Goal: Transaction & Acquisition: Book appointment/travel/reservation

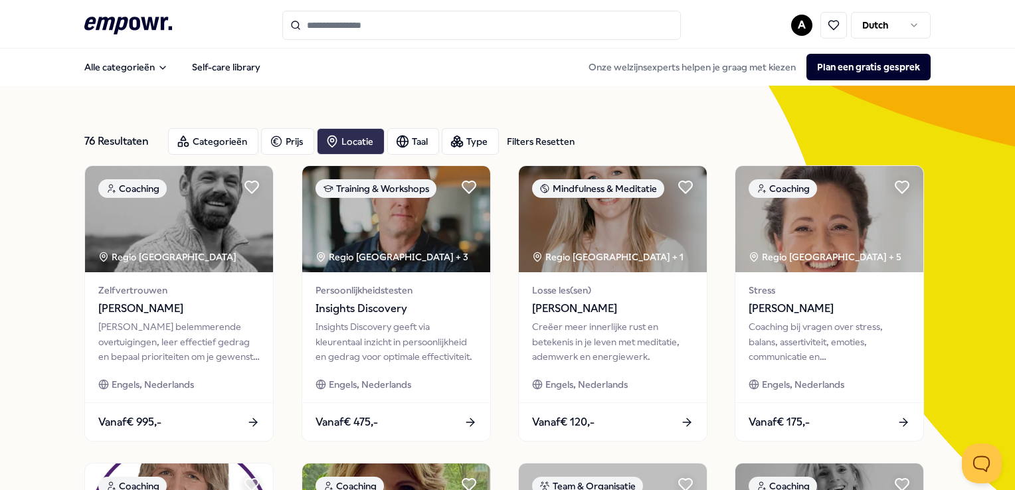
click at [350, 139] on div "Locatie" at bounding box center [351, 141] width 68 height 27
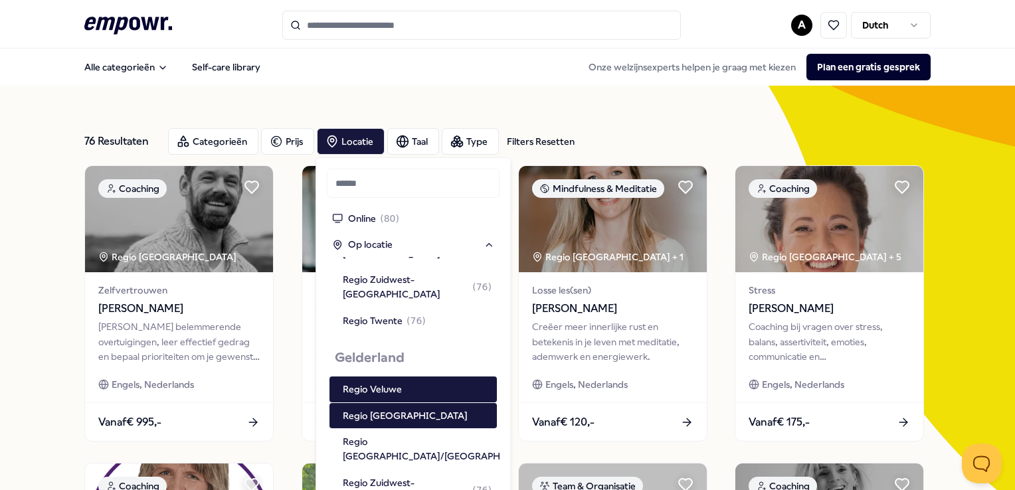
scroll to position [516, 0]
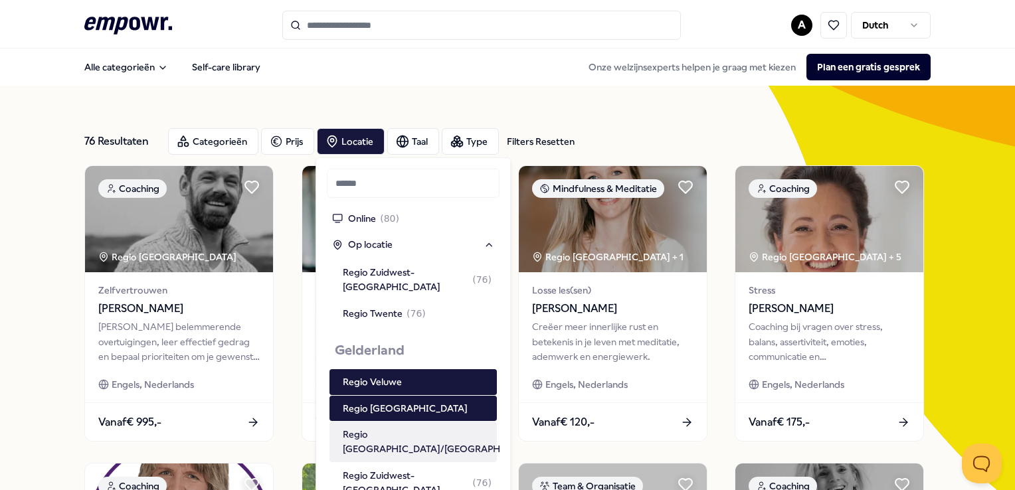
click at [419, 427] on div "Regio [GEOGRAPHIC_DATA]/[GEOGRAPHIC_DATA] ( 77 )" at bounding box center [454, 442] width 223 height 30
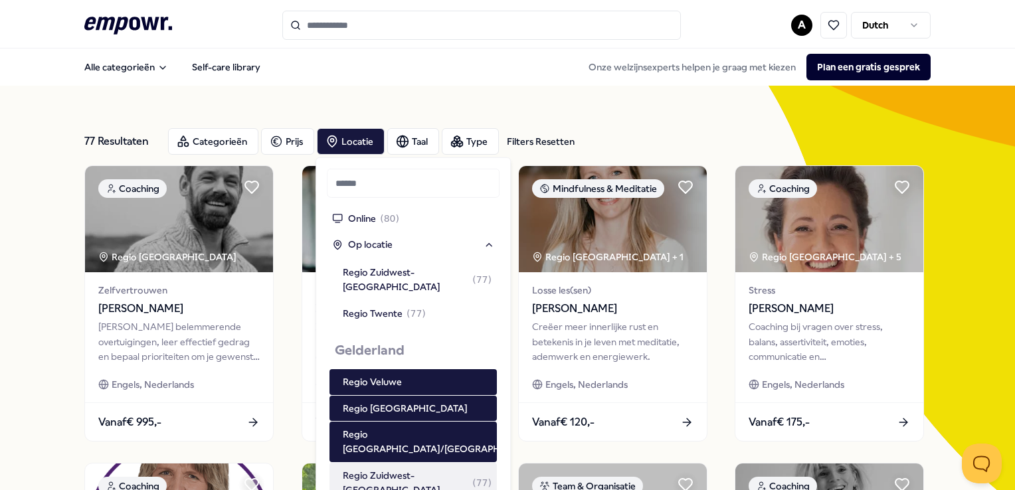
click at [416, 468] on div "Regio Zuidwest-[GEOGRAPHIC_DATA] ( 77 )" at bounding box center [417, 483] width 149 height 30
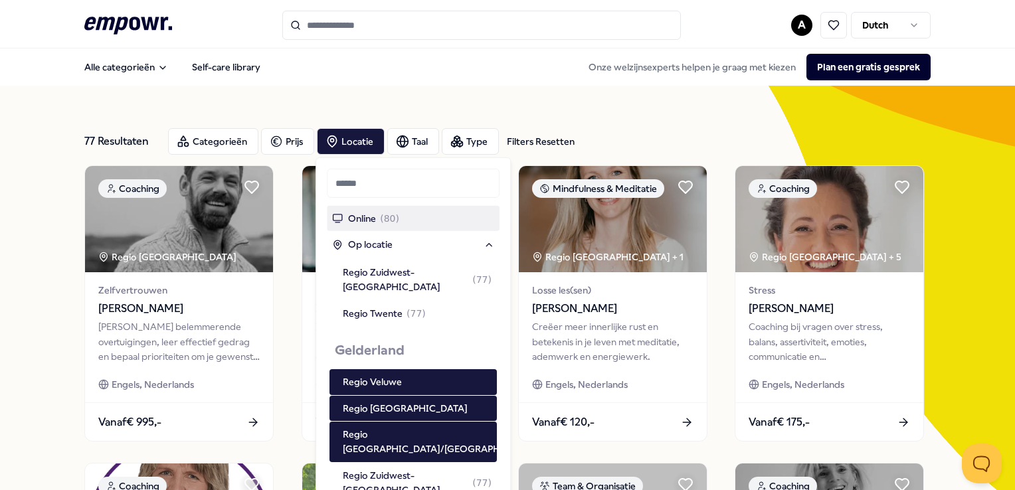
click at [547, 139] on div "Filters Resetten" at bounding box center [541, 141] width 68 height 15
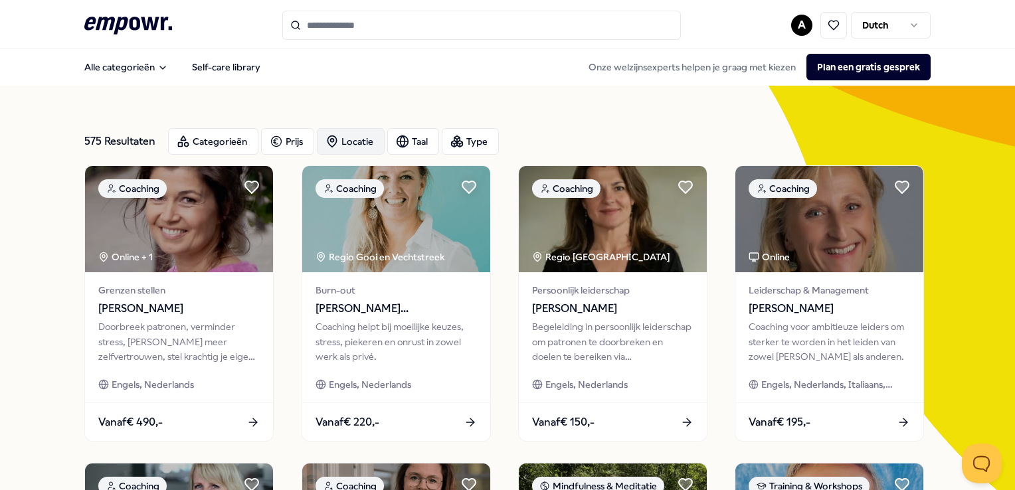
click at [349, 144] on div "Locatie" at bounding box center [351, 141] width 68 height 27
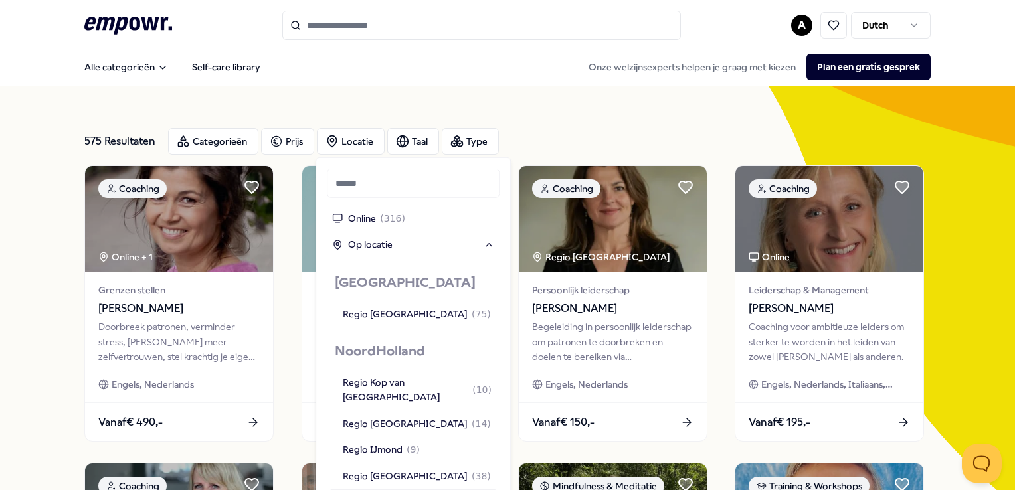
scroll to position [797, 0]
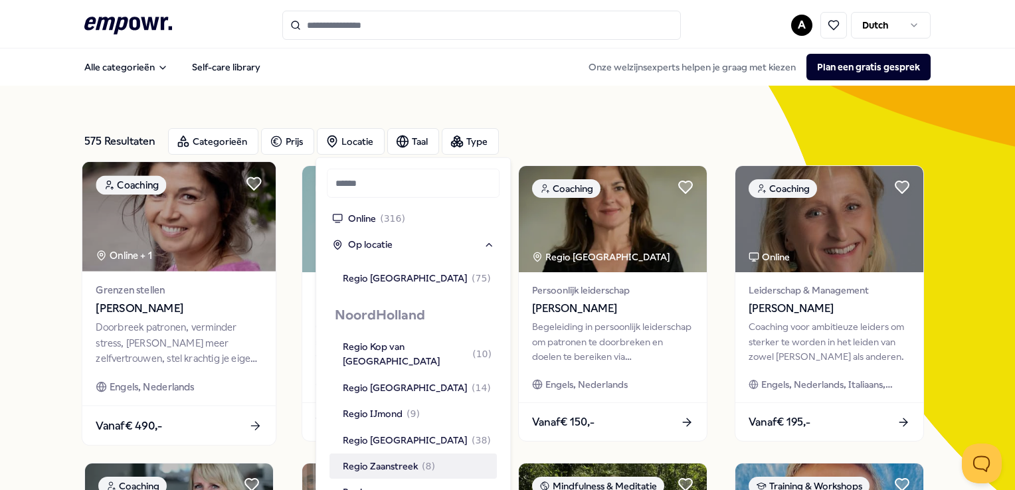
click at [173, 310] on span "[PERSON_NAME]" at bounding box center [179, 308] width 166 height 17
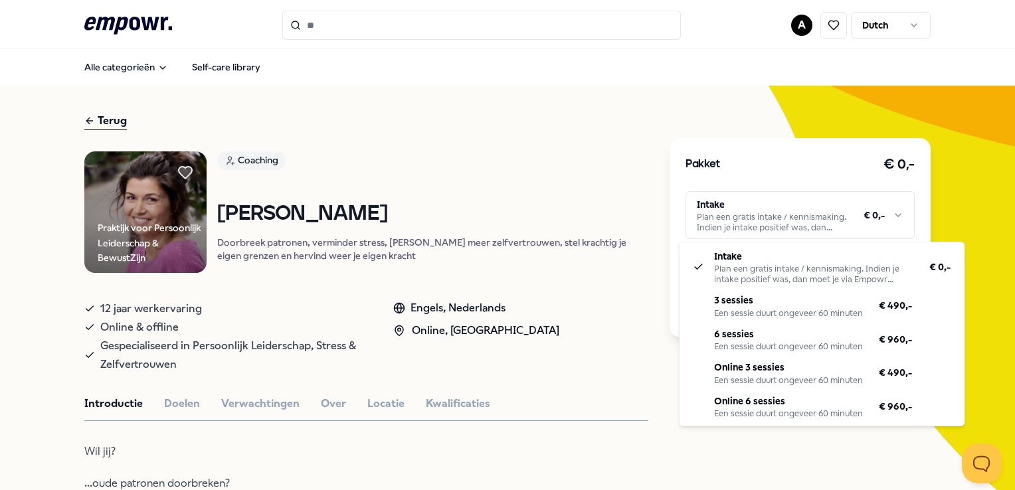
click at [890, 214] on html ".empowr-logo_svg__cls-1{fill:#03032f} A Dutch Alle categorieën Self-care librar…" at bounding box center [507, 245] width 1015 height 490
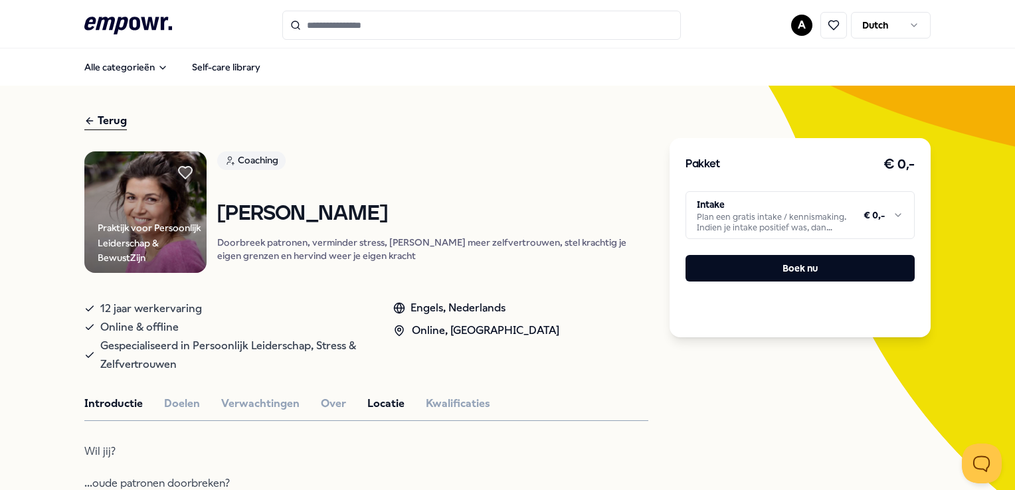
click at [367, 413] on html ".empowr-logo_svg__cls-1{fill:#03032f} A Dutch Alle categorieën Self-care librar…" at bounding box center [507, 245] width 1015 height 490
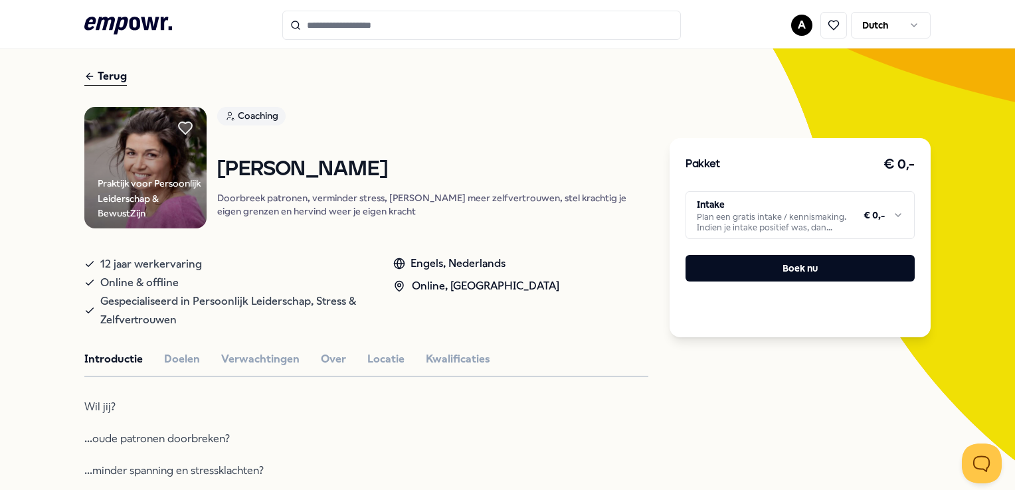
scroll to position [133, 0]
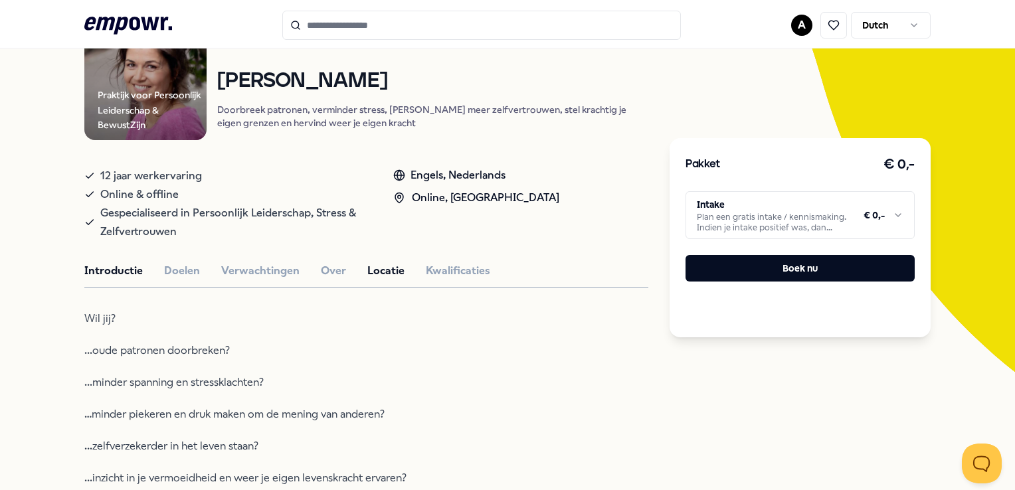
click at [372, 276] on button "Locatie" at bounding box center [385, 270] width 37 height 17
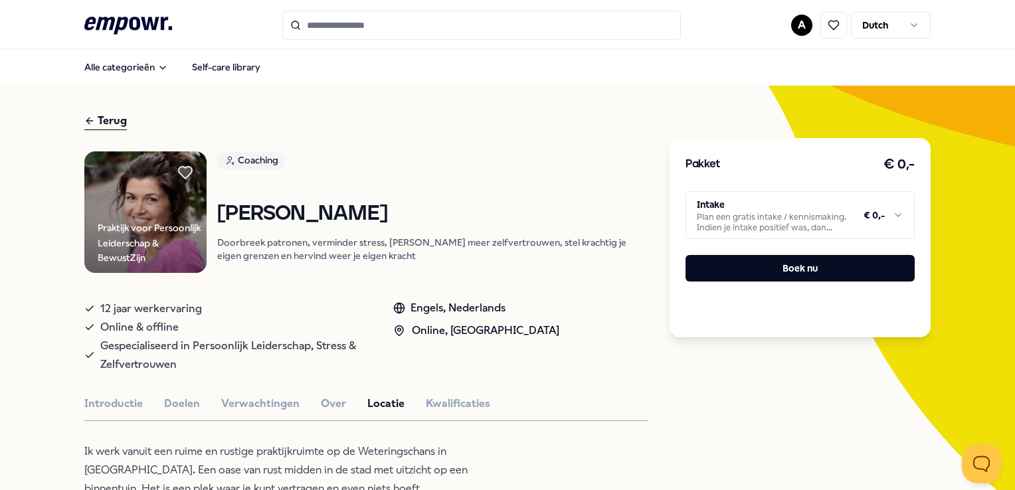
scroll to position [0, 0]
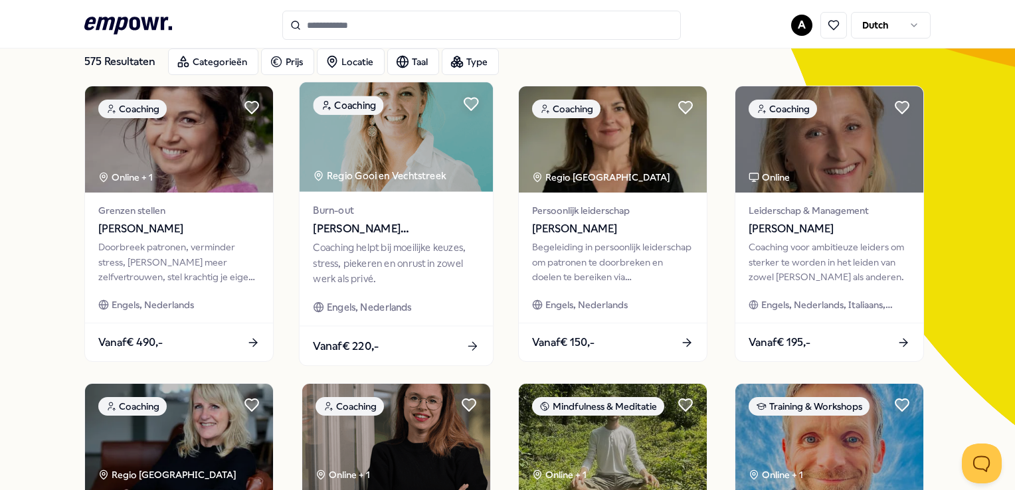
scroll to position [66, 0]
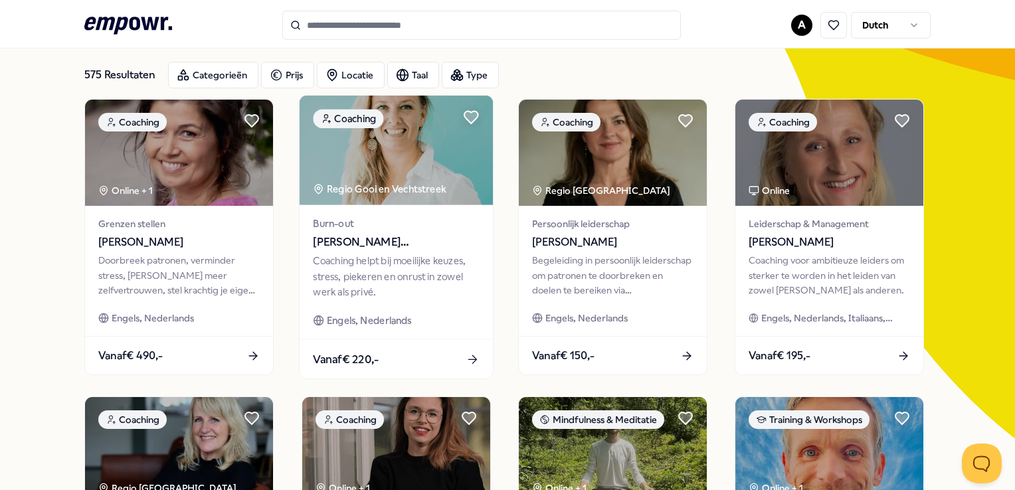
click at [415, 188] on div "Regio Gooi en Vechtstreek" at bounding box center [380, 188] width 135 height 15
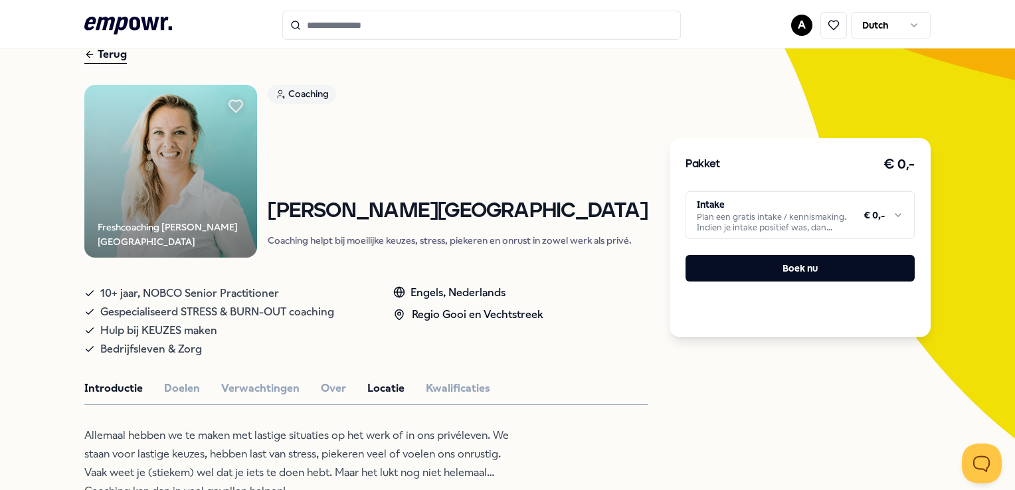
click at [381, 385] on button "Locatie" at bounding box center [385, 388] width 37 height 17
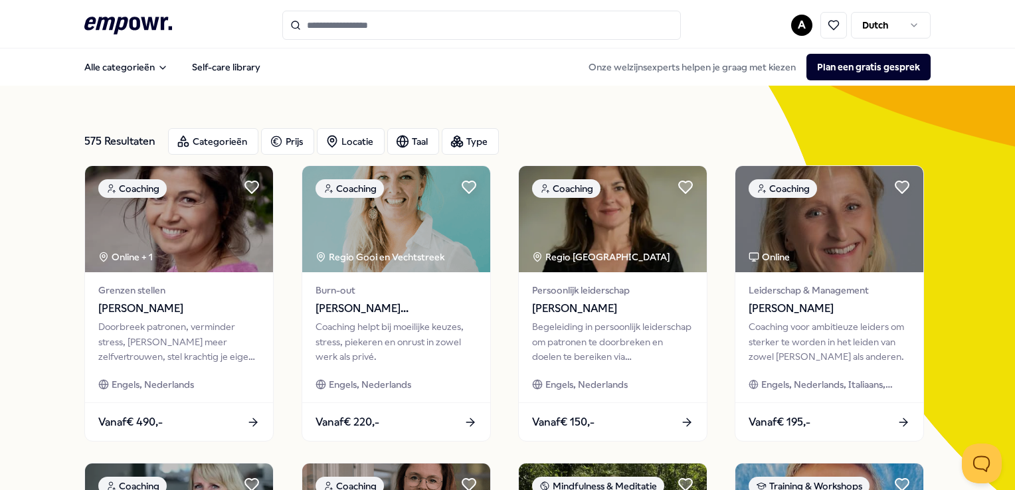
click at [431, 37] on input "Search for products, categories or subcategories" at bounding box center [481, 25] width 399 height 29
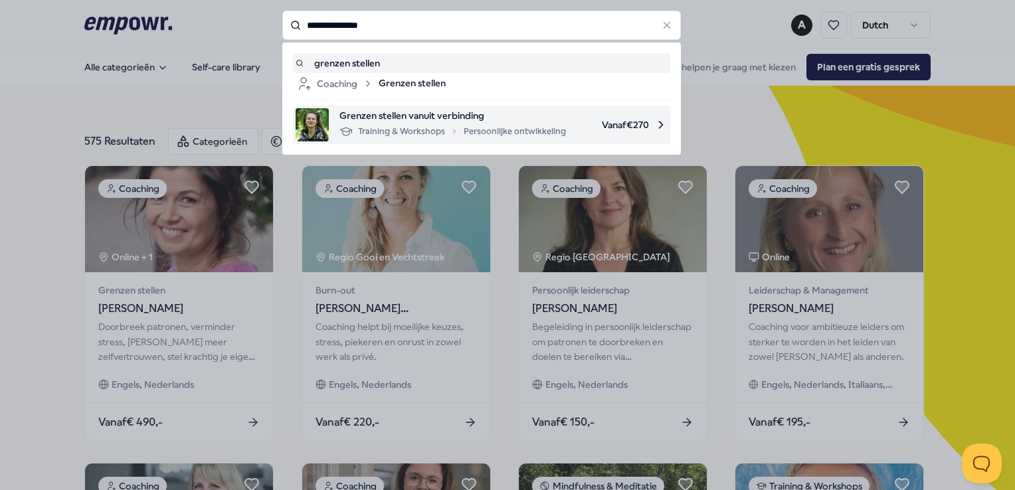
click at [443, 126] on div "Training & Workshops Persoonlijke ontwikkeling" at bounding box center [453, 132] width 227 height 16
type input "**********"
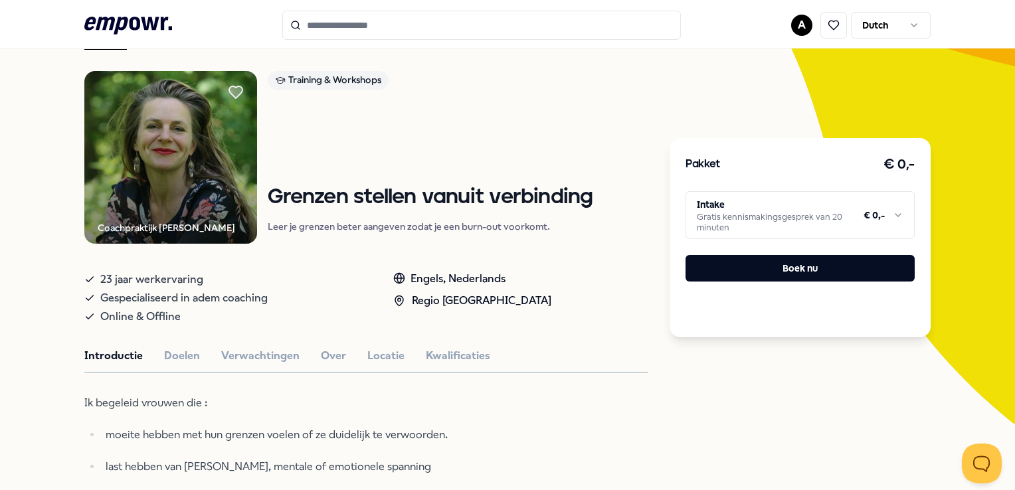
scroll to position [133, 0]
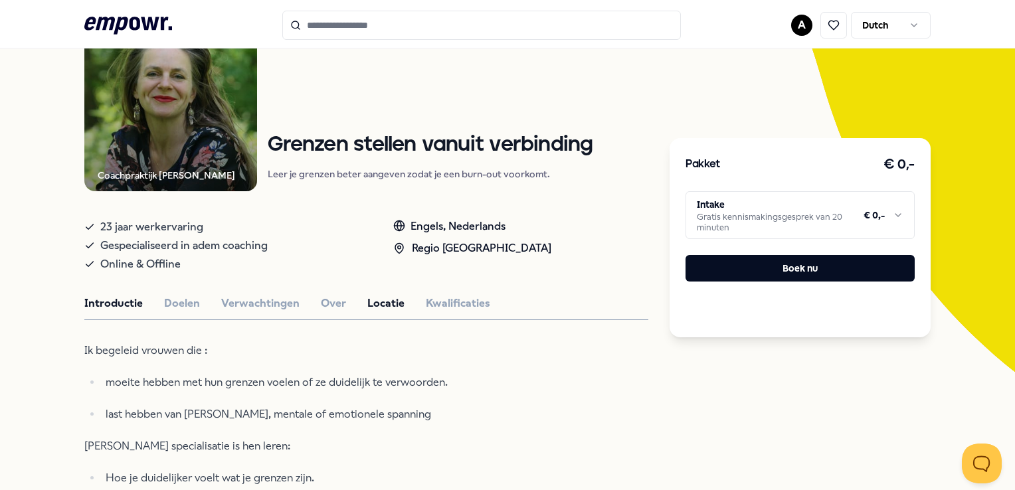
click at [371, 304] on button "Locatie" at bounding box center [385, 303] width 37 height 17
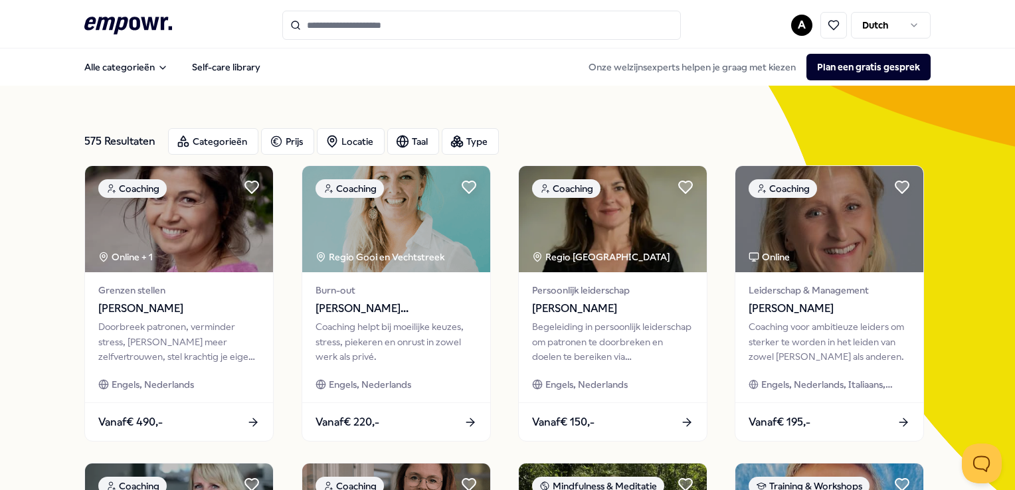
click at [375, 20] on input "Search for products, categories or subcategories" at bounding box center [481, 25] width 399 height 29
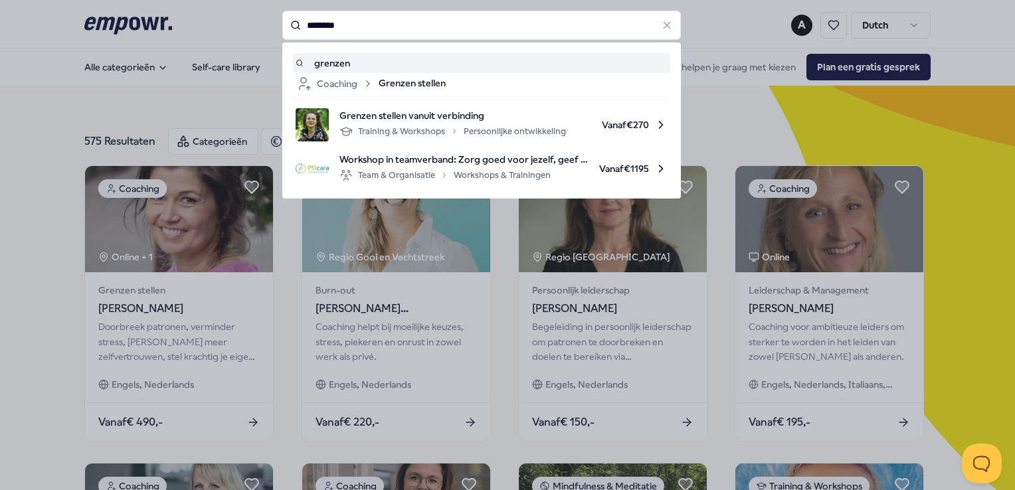
click at [355, 64] on div "grenzen" at bounding box center [482, 63] width 372 height 15
type input "*******"
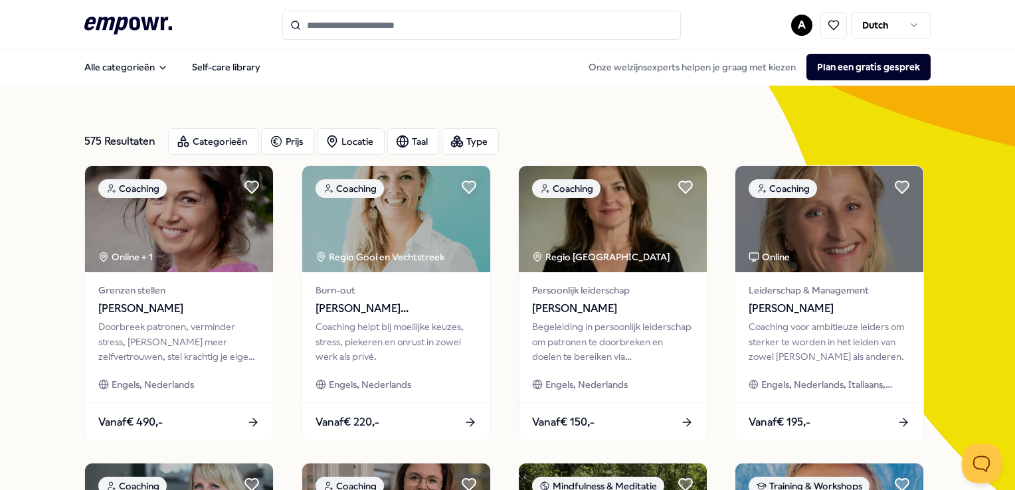
type input "*******"
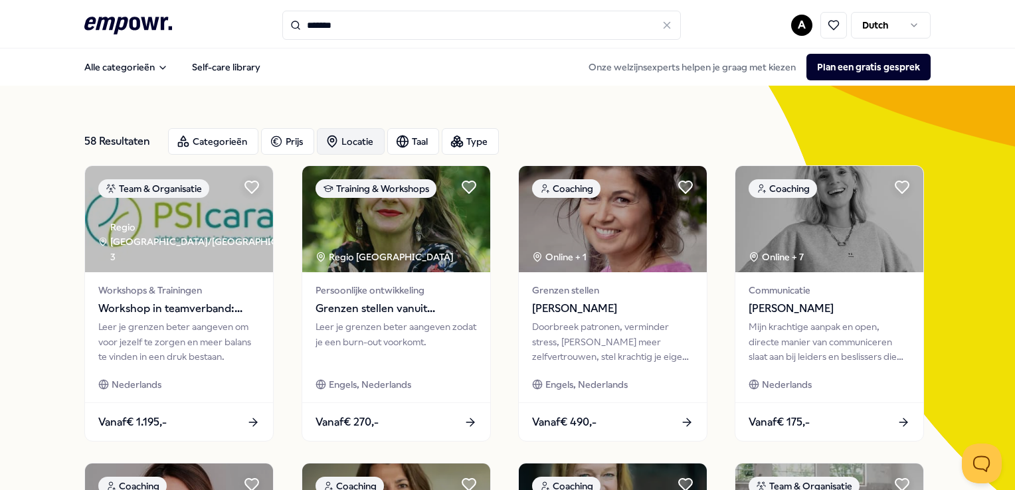
click at [354, 139] on div "Locatie" at bounding box center [351, 141] width 68 height 27
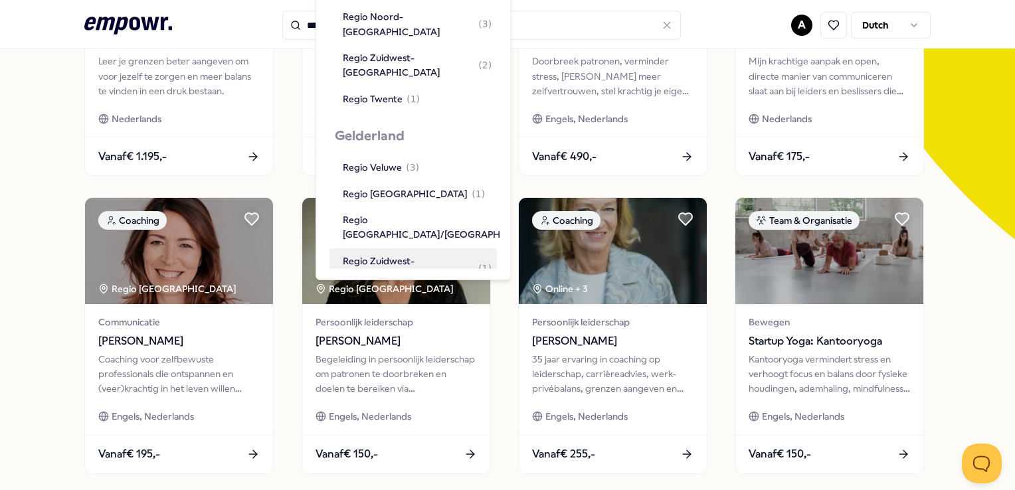
scroll to position [532, 0]
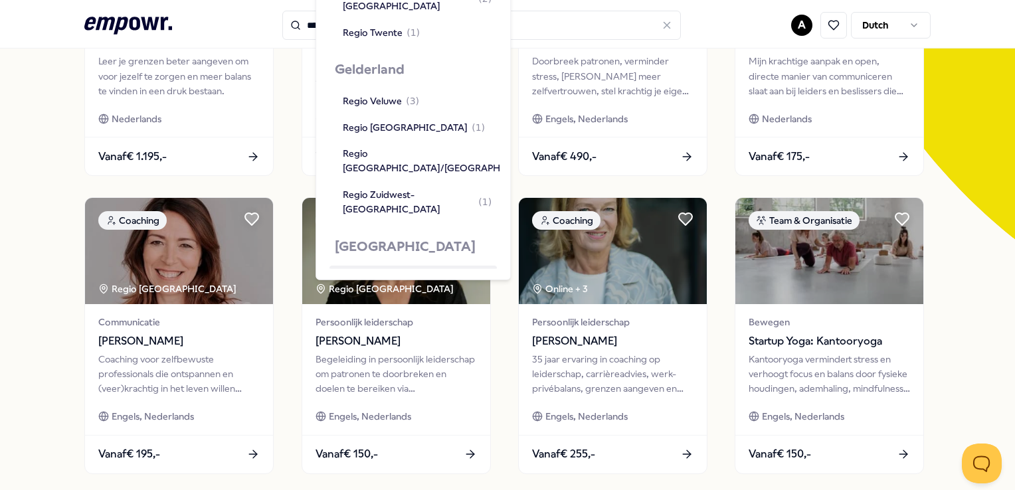
click at [388, 270] on div "Regio [GEOGRAPHIC_DATA] ( 11 )" at bounding box center [417, 277] width 148 height 15
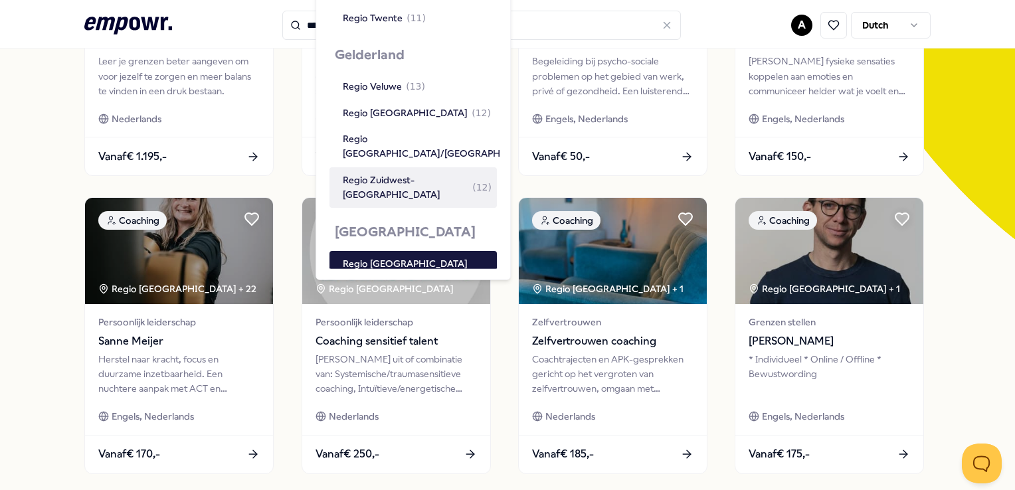
scroll to position [480, 0]
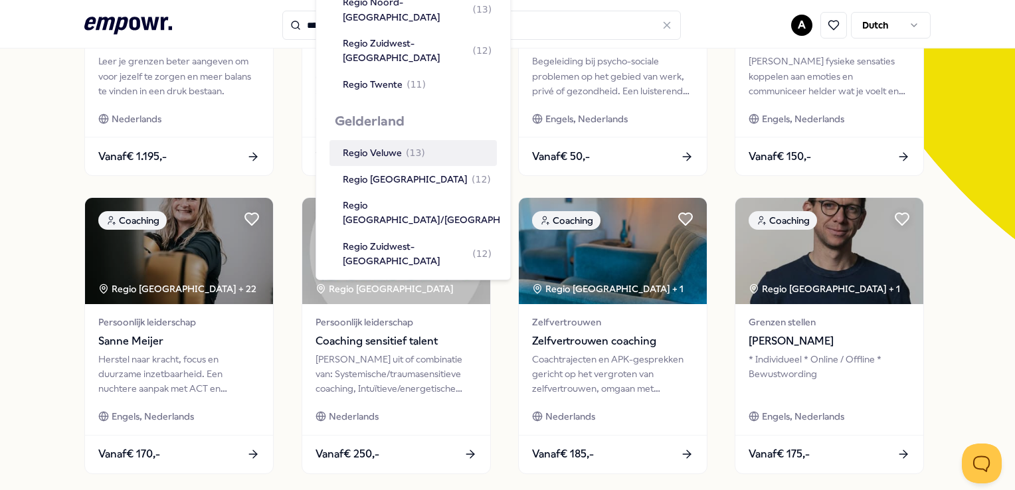
click at [396, 146] on div "Regio Veluwe ( 13 )" at bounding box center [384, 153] width 82 height 15
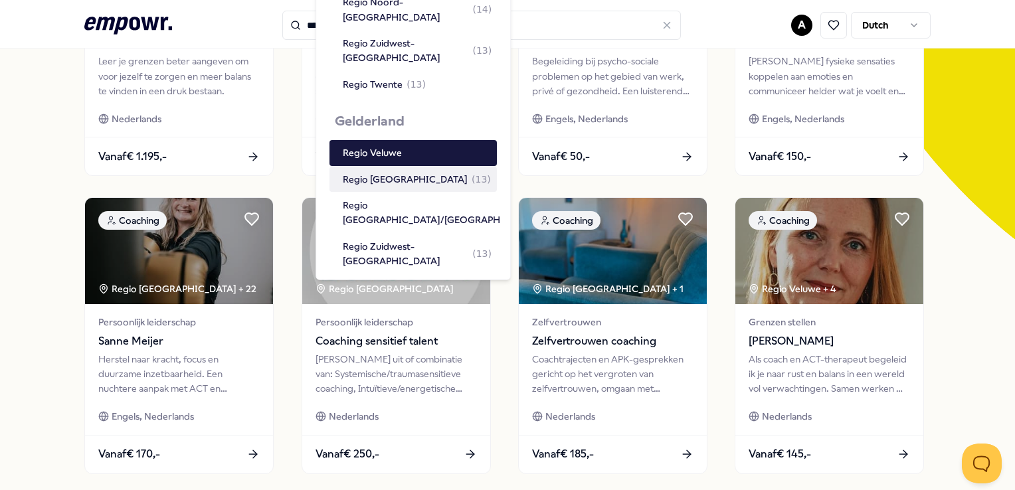
click at [401, 171] on div "Regio Achterhoek ( 13 )" at bounding box center [417, 178] width 148 height 15
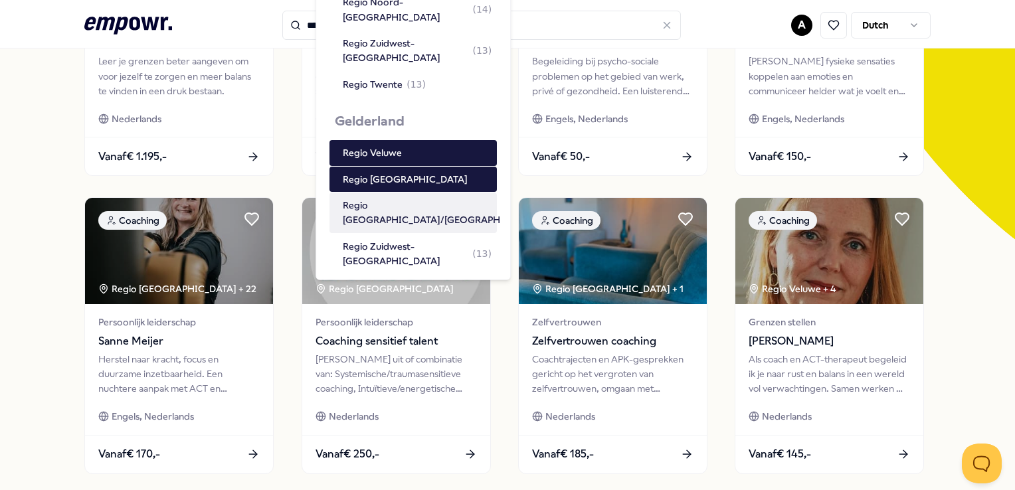
click at [402, 198] on div "Regio [GEOGRAPHIC_DATA]/[GEOGRAPHIC_DATA] ( 15 )" at bounding box center [454, 213] width 223 height 30
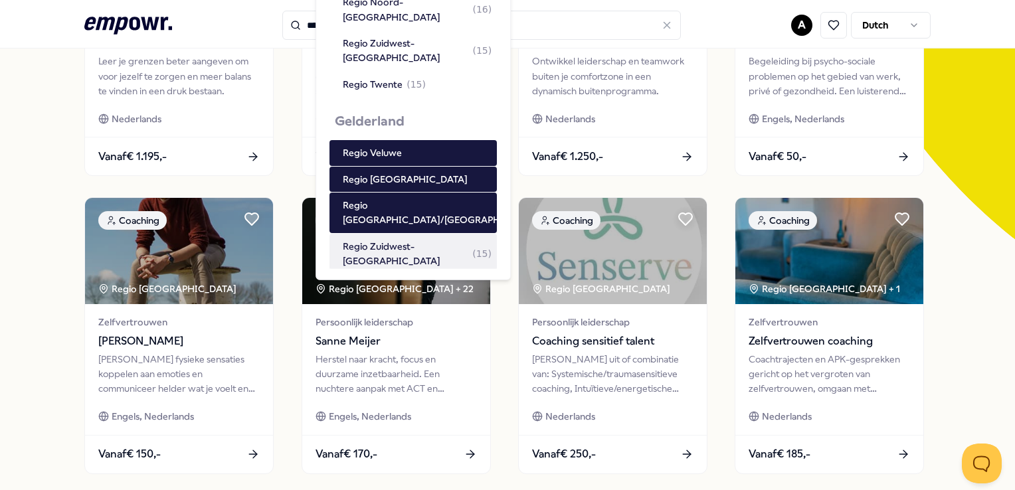
click at [401, 239] on div "Regio Zuidwest-[GEOGRAPHIC_DATA] ( 15 )" at bounding box center [417, 254] width 149 height 30
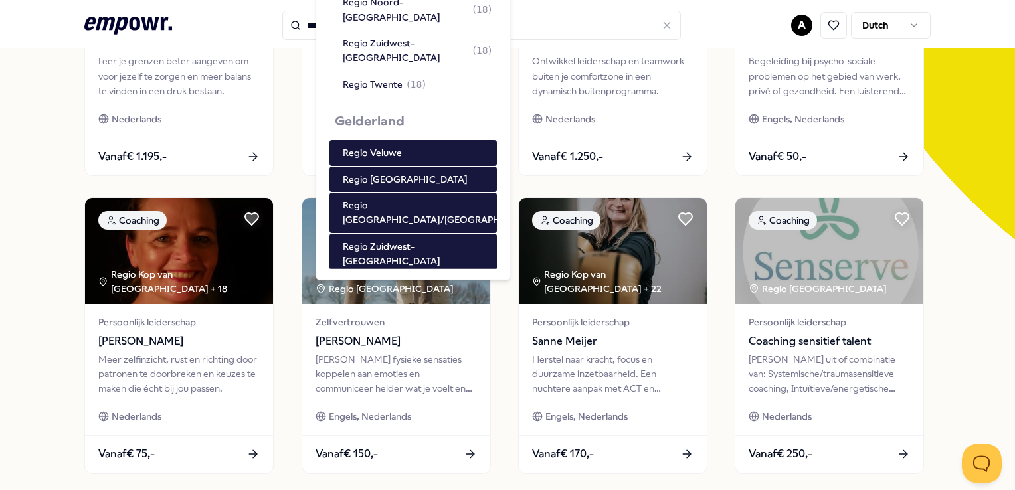
click at [45, 270] on div "18 Resultaten Filters Resetten Categorieën Prijs Locatie Taal Type Filters Rese…" at bounding box center [507, 338] width 1015 height 1037
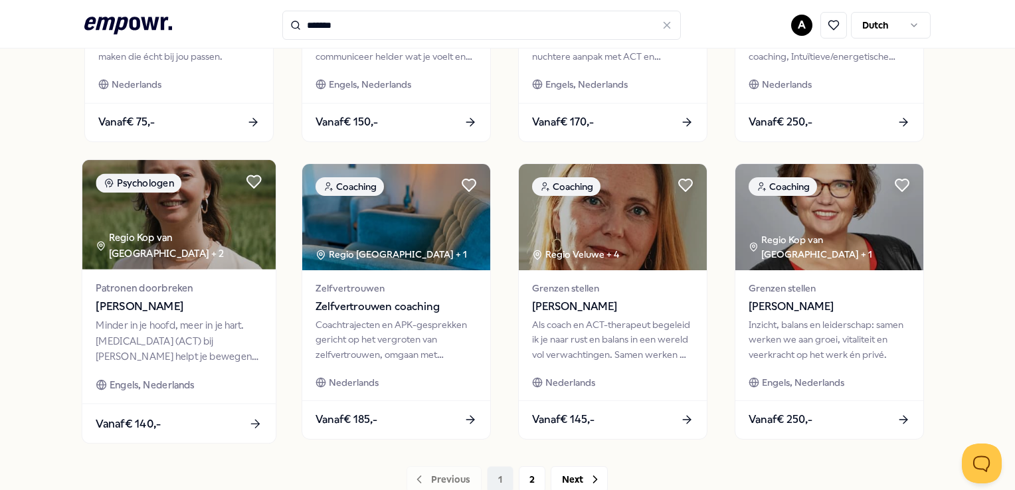
scroll to position [665, 0]
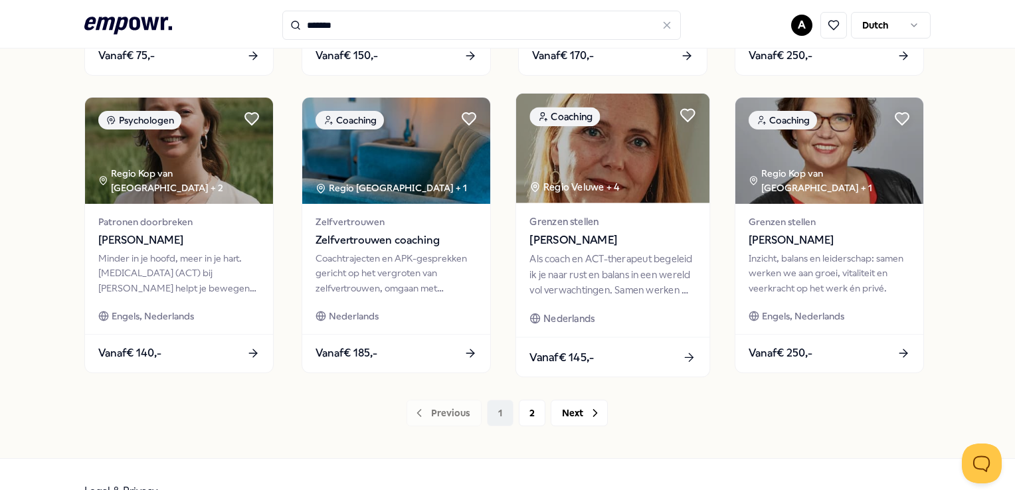
click at [599, 239] on span "[PERSON_NAME]" at bounding box center [613, 240] width 166 height 17
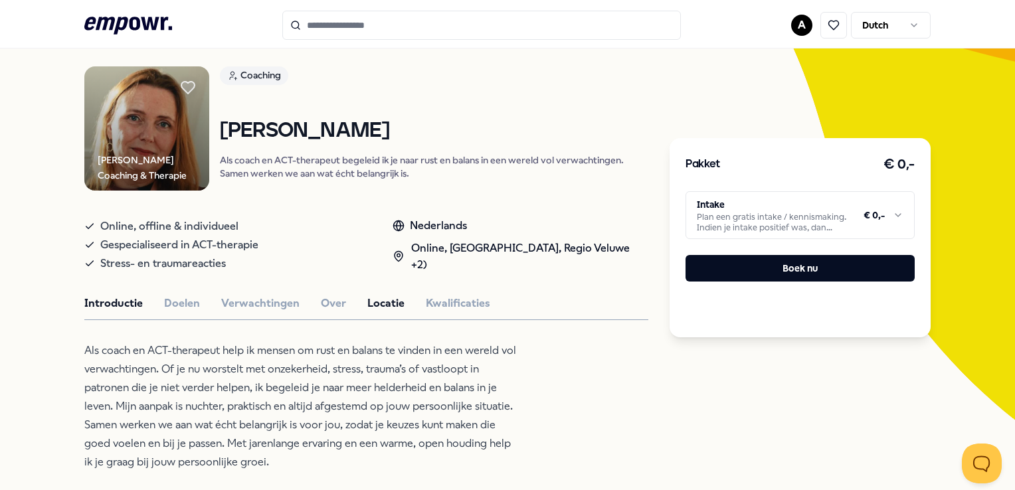
click at [378, 304] on button "Locatie" at bounding box center [385, 303] width 37 height 17
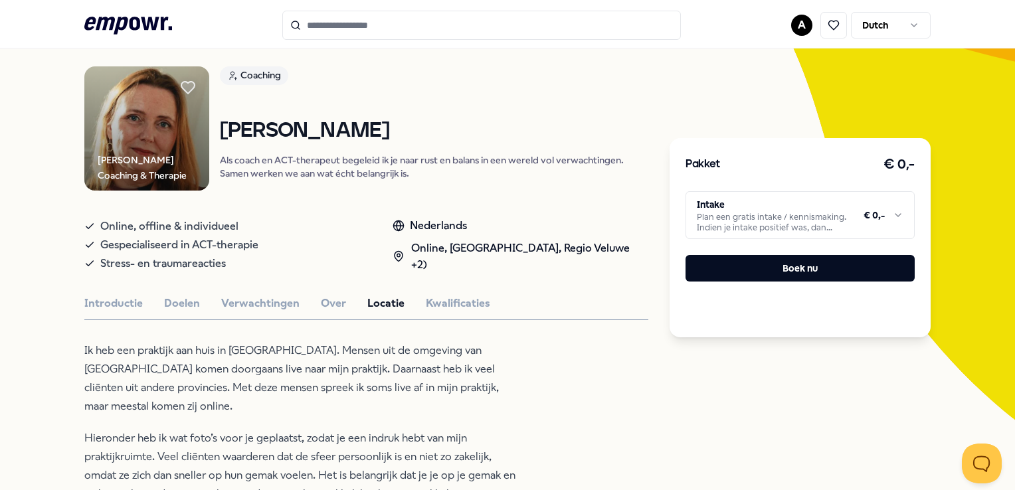
type input "*******"
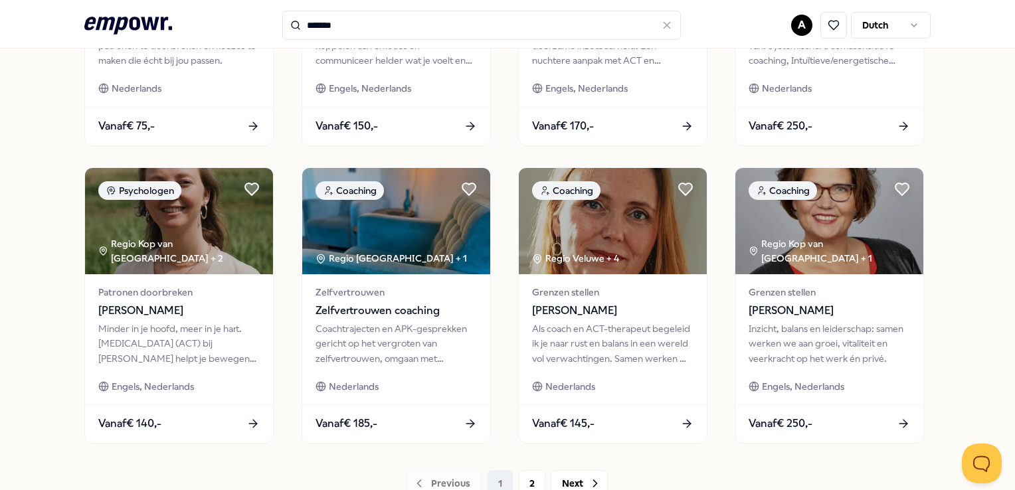
scroll to position [617, 0]
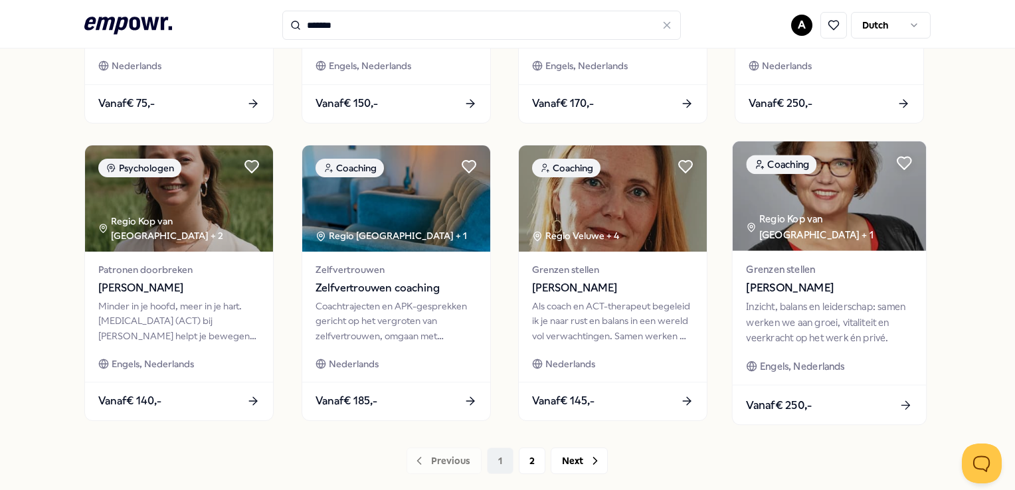
click at [793, 282] on span "[PERSON_NAME]" at bounding box center [830, 288] width 166 height 17
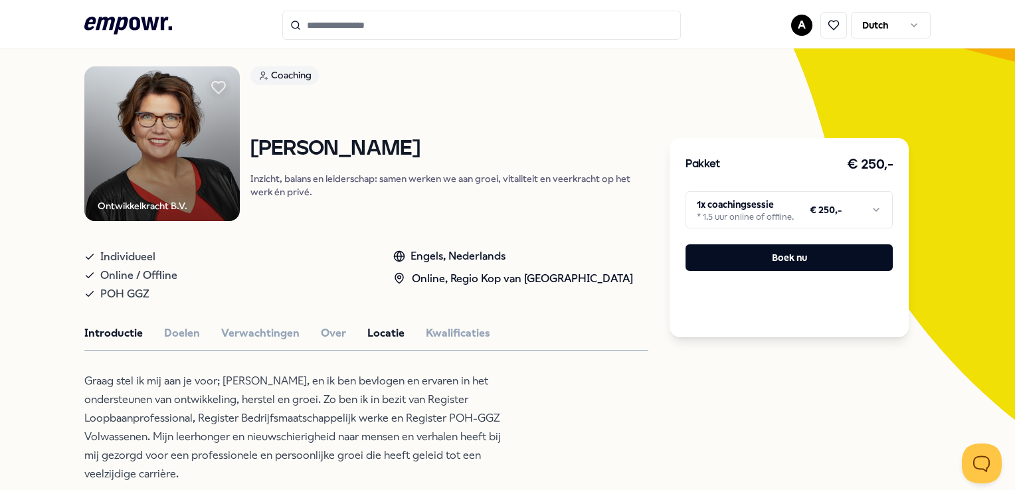
click at [389, 331] on button "Locatie" at bounding box center [385, 333] width 37 height 17
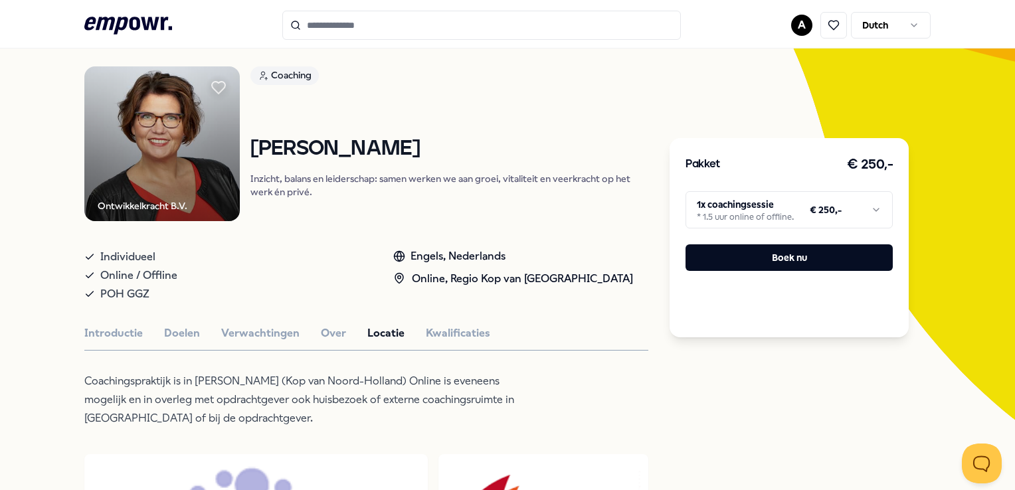
type input "*******"
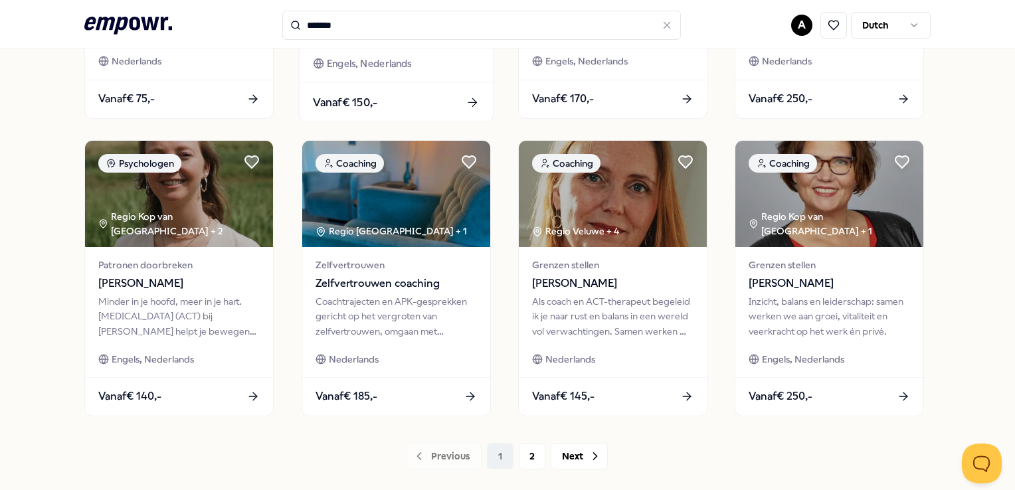
scroll to position [697, 0]
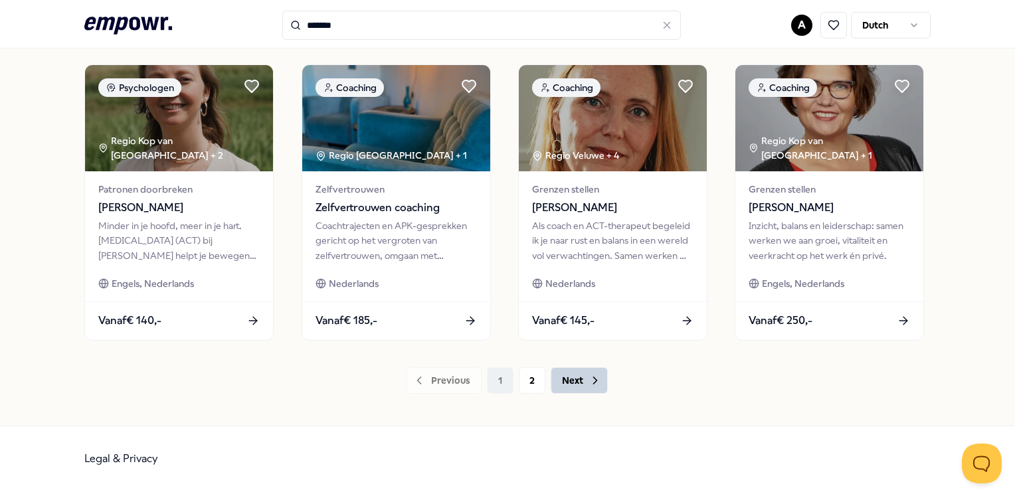
click at [569, 383] on button "Next" at bounding box center [579, 380] width 57 height 27
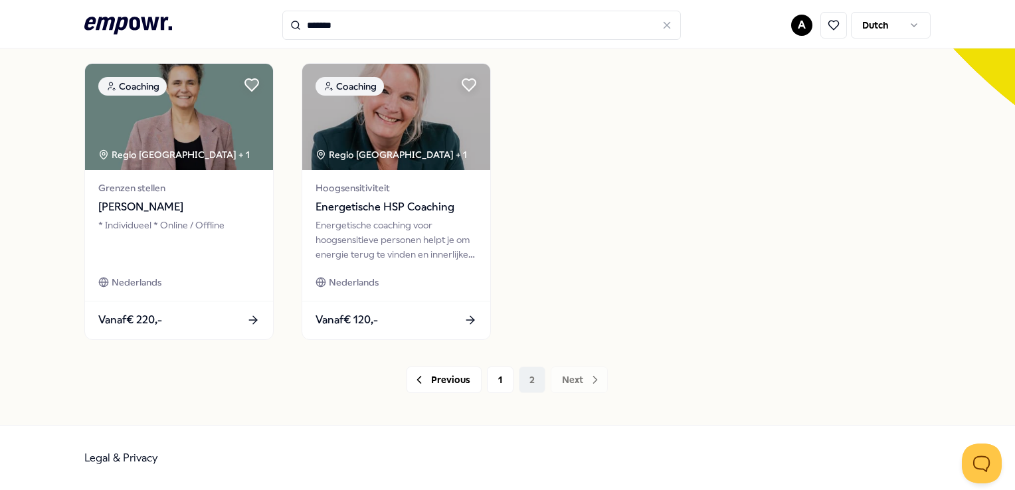
scroll to position [399, 0]
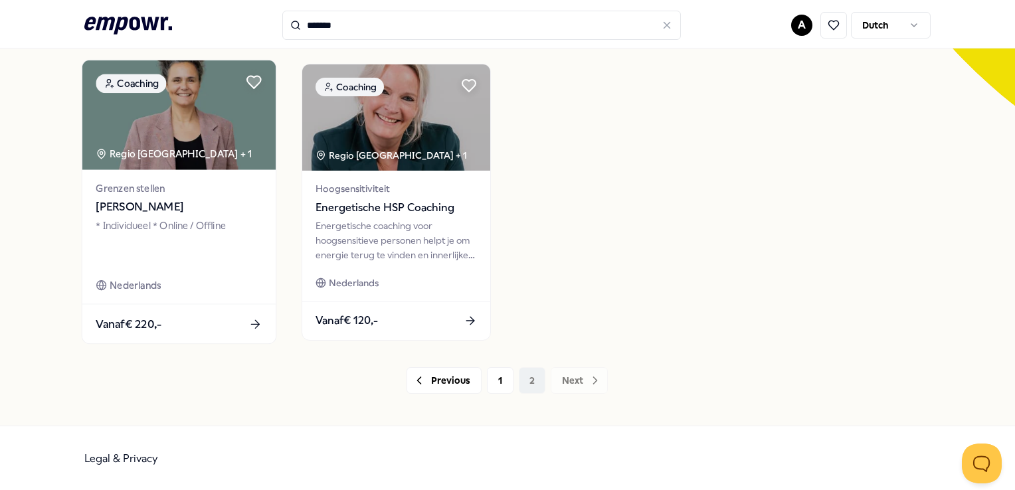
click at [127, 203] on span "[PERSON_NAME]" at bounding box center [179, 207] width 166 height 17
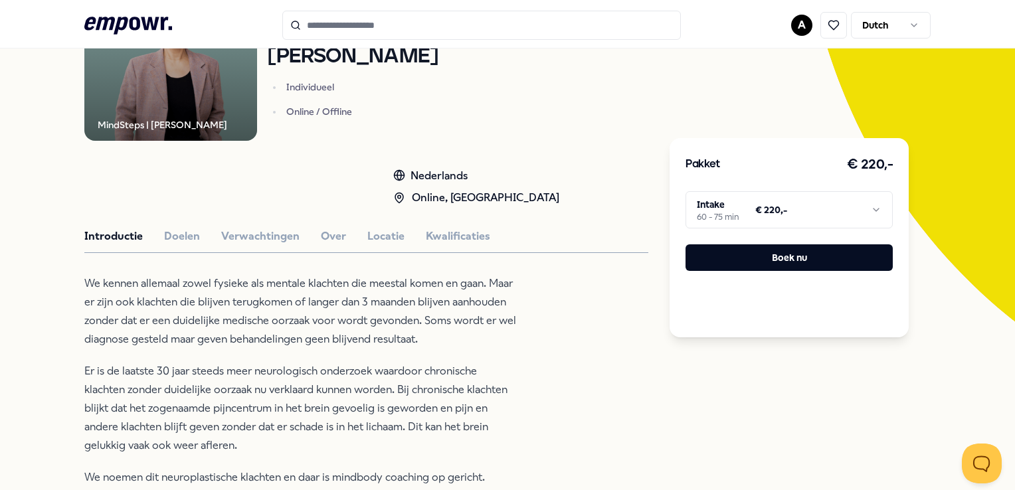
scroll to position [218, 0]
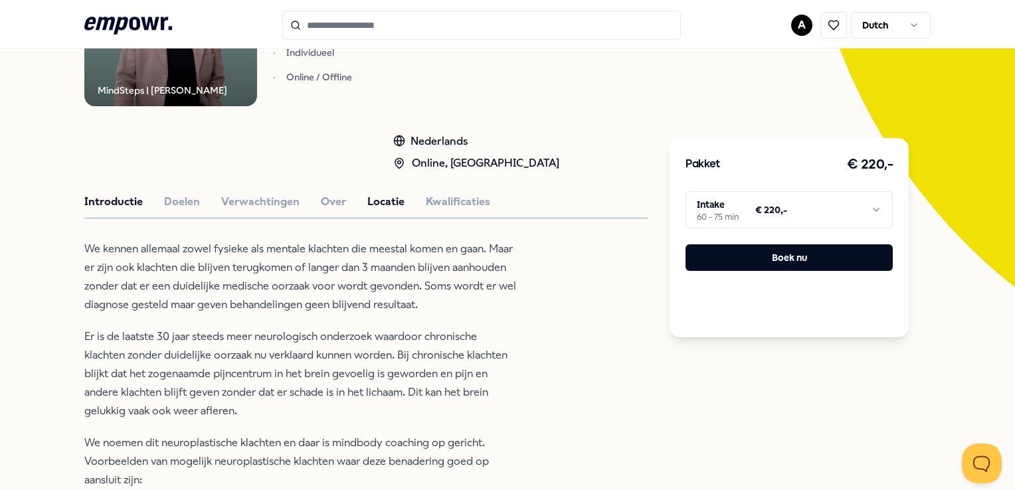
click at [374, 203] on button "Locatie" at bounding box center [385, 201] width 37 height 17
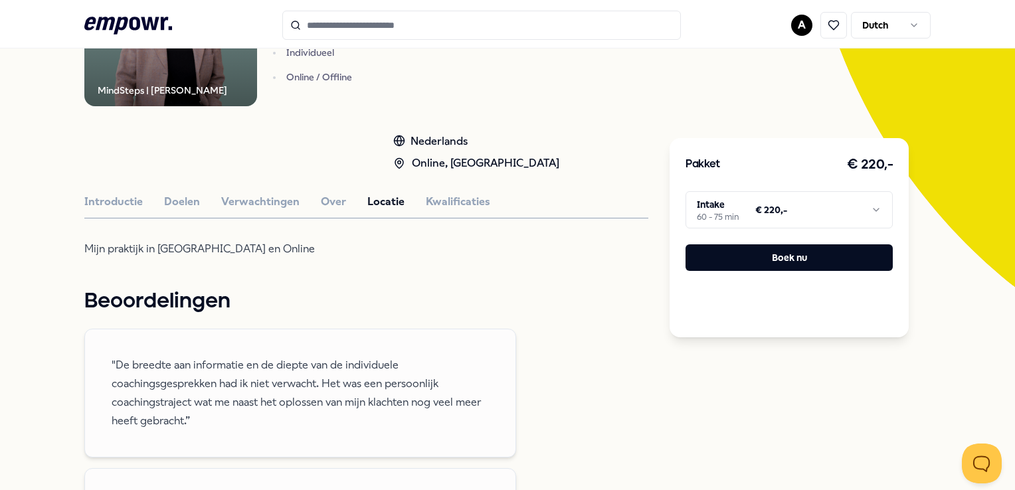
type input "*******"
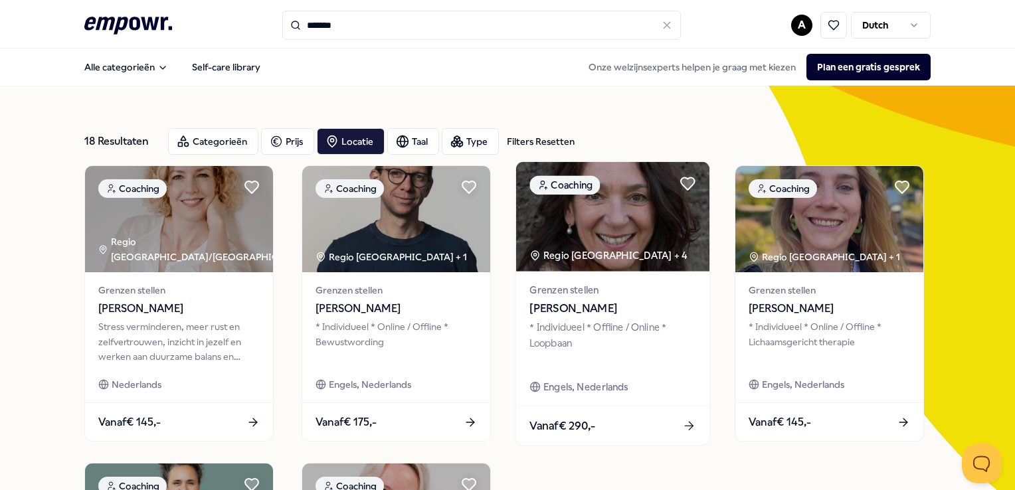
click at [590, 304] on span "[PERSON_NAME]" at bounding box center [613, 308] width 166 height 17
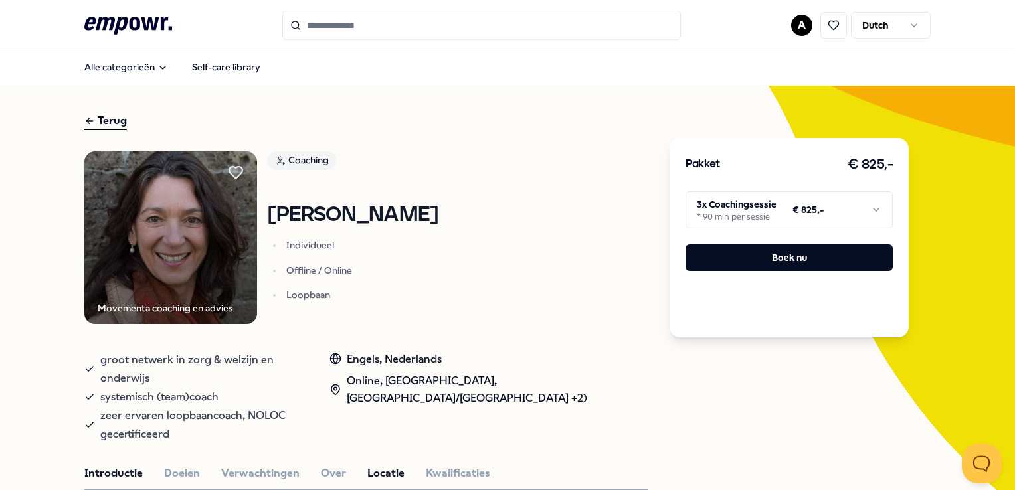
click at [380, 465] on button "Locatie" at bounding box center [385, 473] width 37 height 17
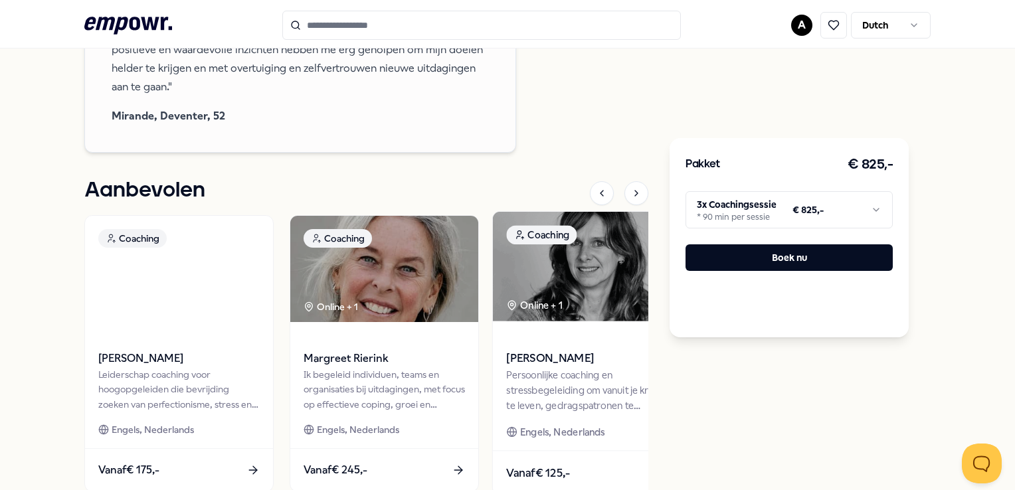
scroll to position [1196, 0]
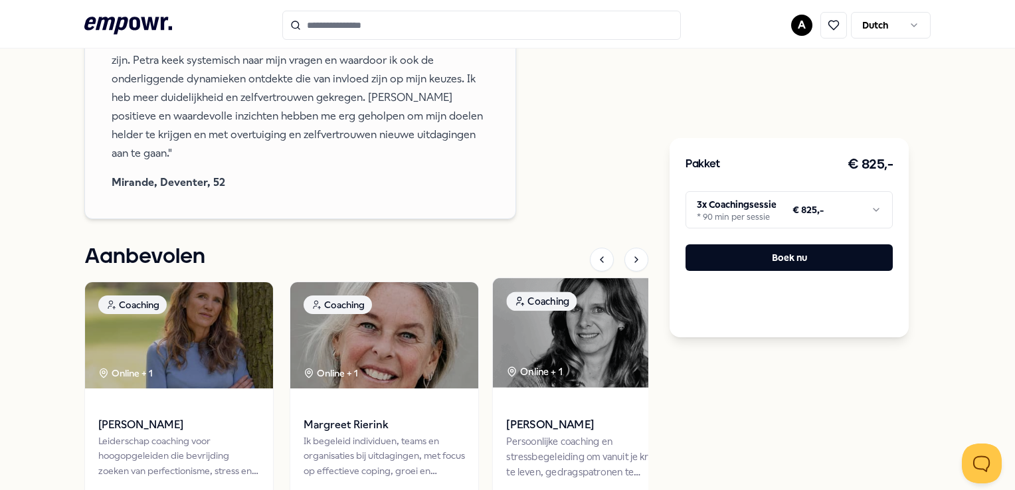
click at [593, 417] on span "[PERSON_NAME]" at bounding box center [590, 425] width 166 height 17
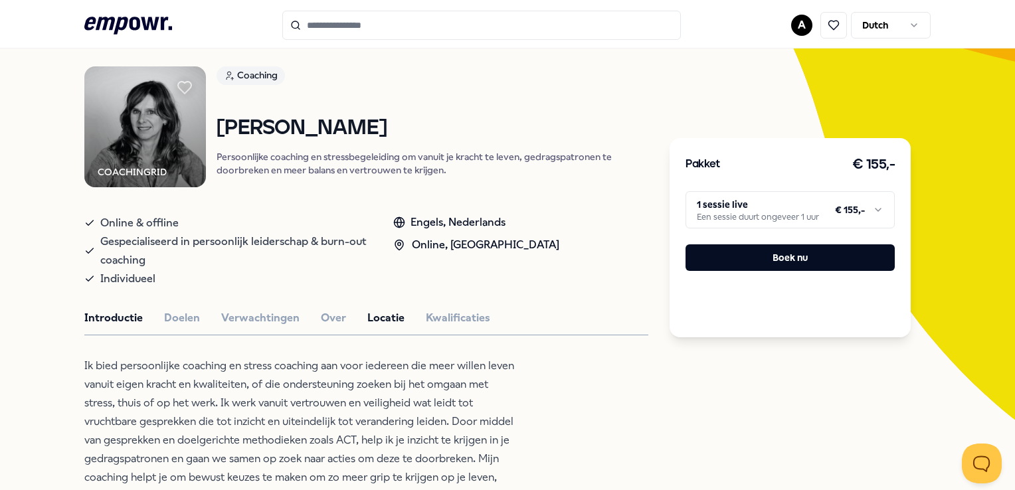
click at [387, 314] on button "Locatie" at bounding box center [385, 318] width 37 height 17
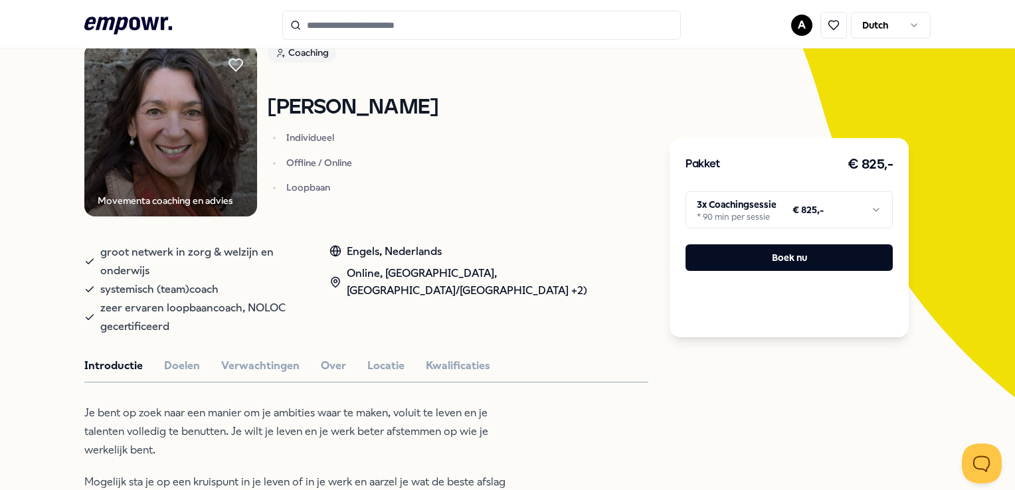
scroll to position [85, 0]
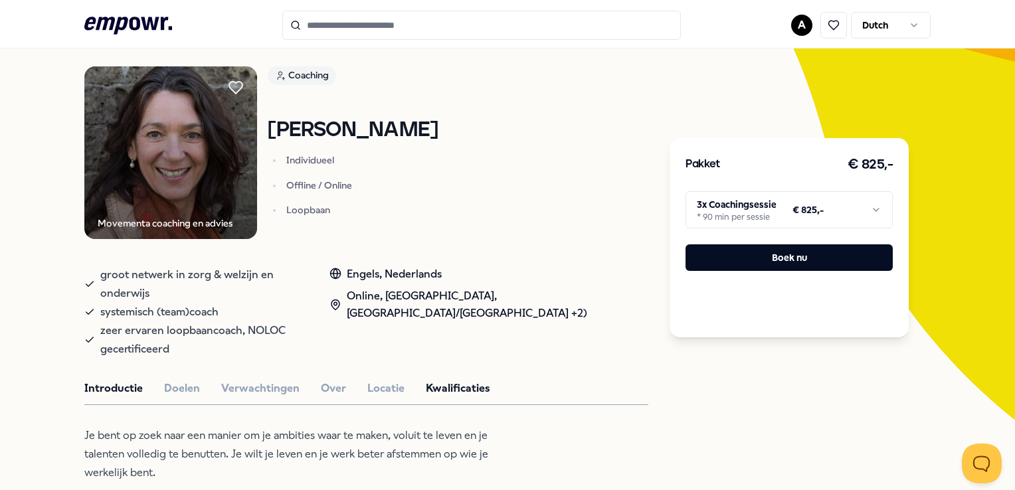
click at [443, 380] on button "Kwalificaties" at bounding box center [458, 388] width 64 height 17
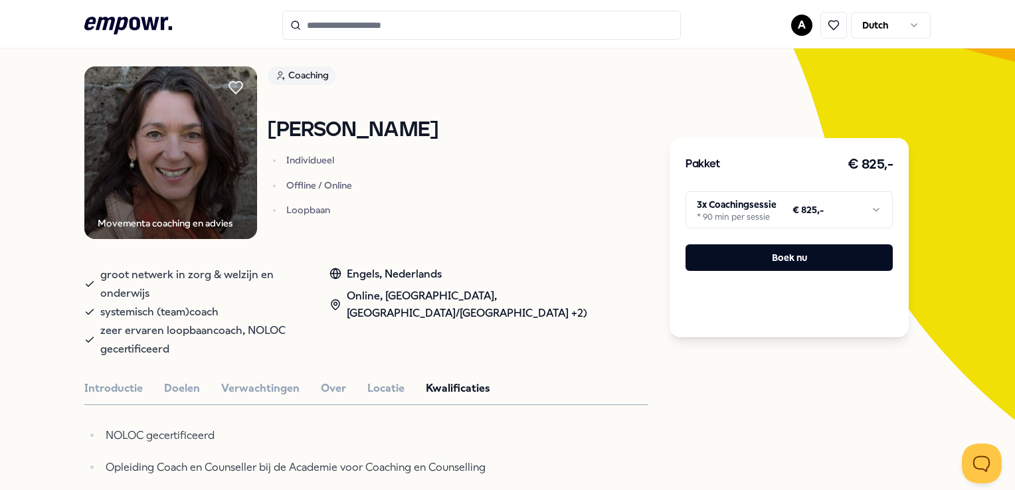
scroll to position [19, 0]
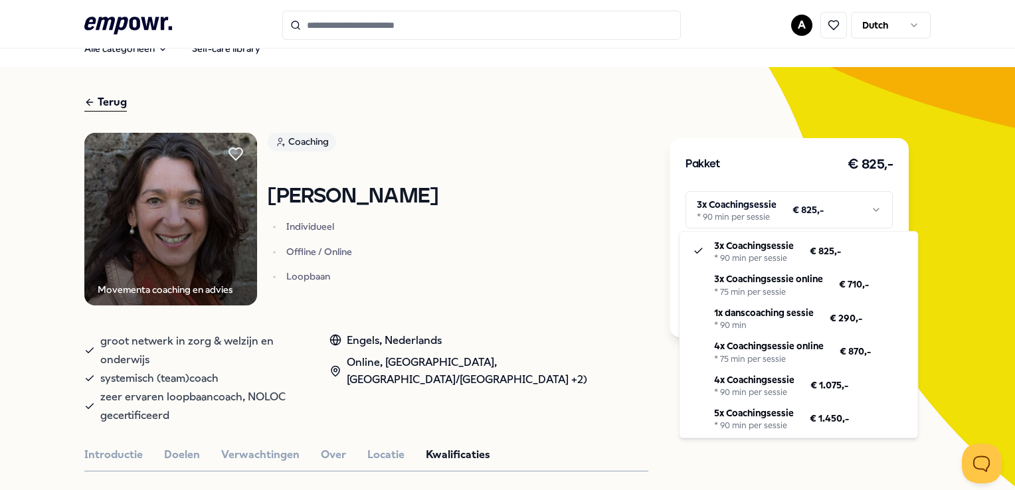
click at [868, 209] on html ".empowr-logo_svg__cls-1{fill:#03032f} A Dutch Alle categorieën Self-care librar…" at bounding box center [507, 245] width 1015 height 490
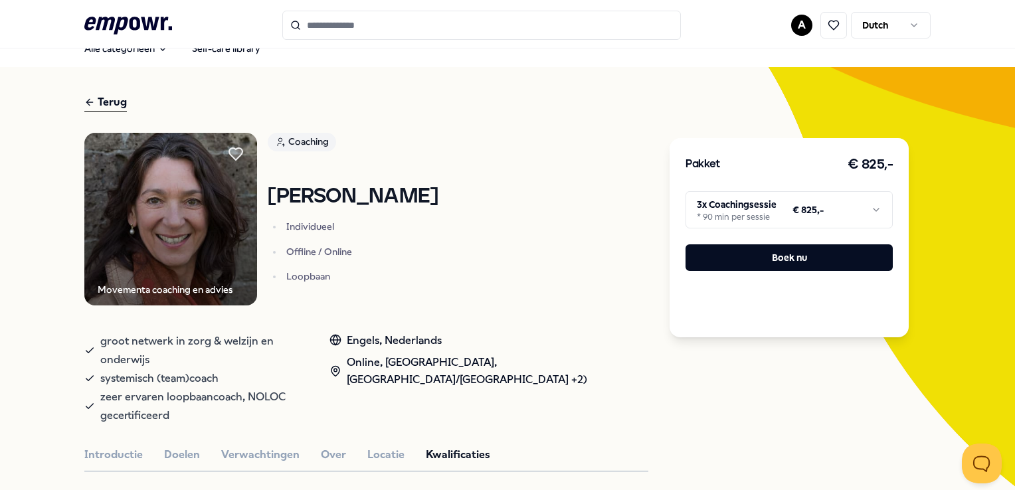
click at [581, 190] on html ".empowr-logo_svg__cls-1{fill:#03032f} A Dutch Alle categorieën Self-care librar…" at bounding box center [507, 245] width 1015 height 490
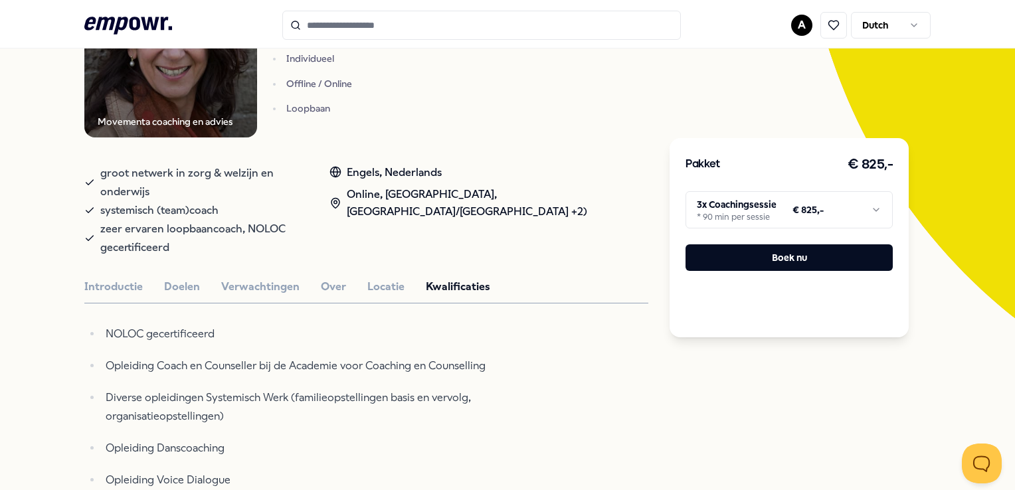
scroll to position [199, 0]
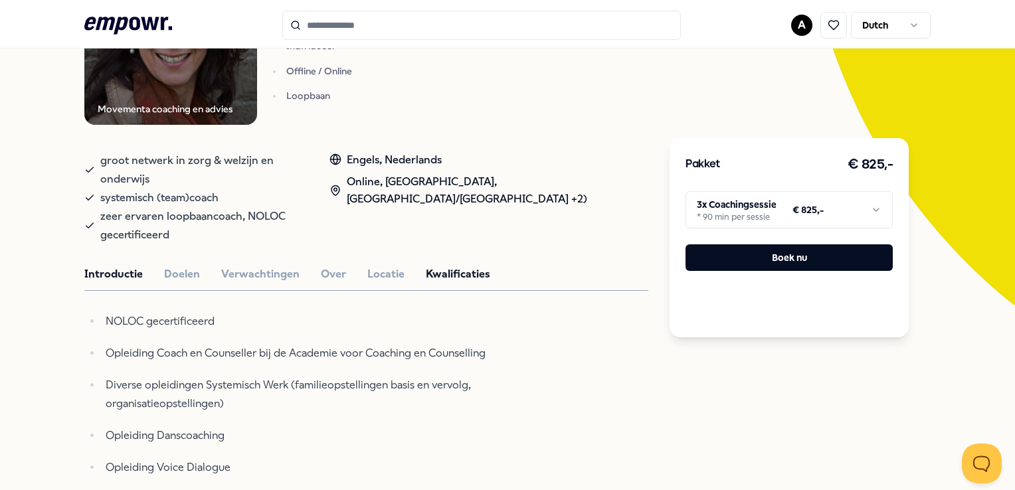
click at [115, 266] on button "Introductie" at bounding box center [113, 274] width 58 height 17
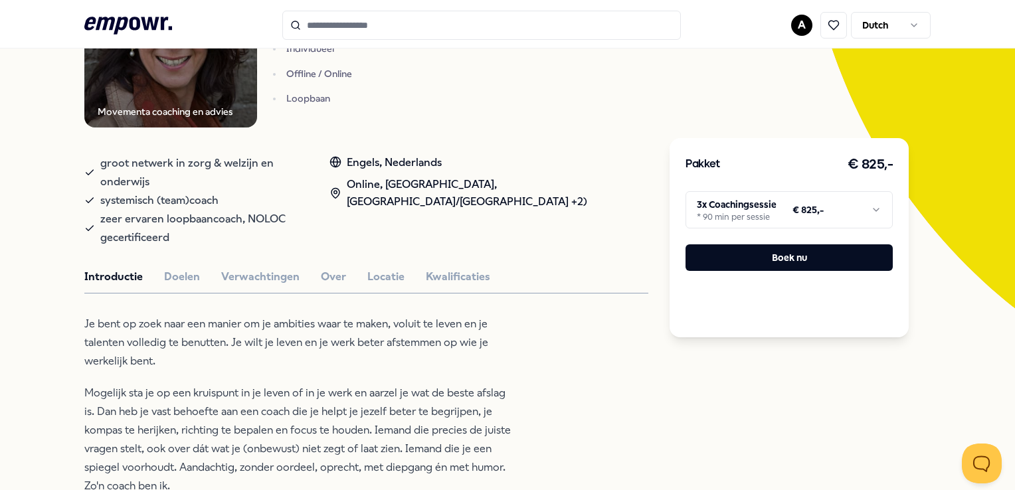
scroll to position [0, 0]
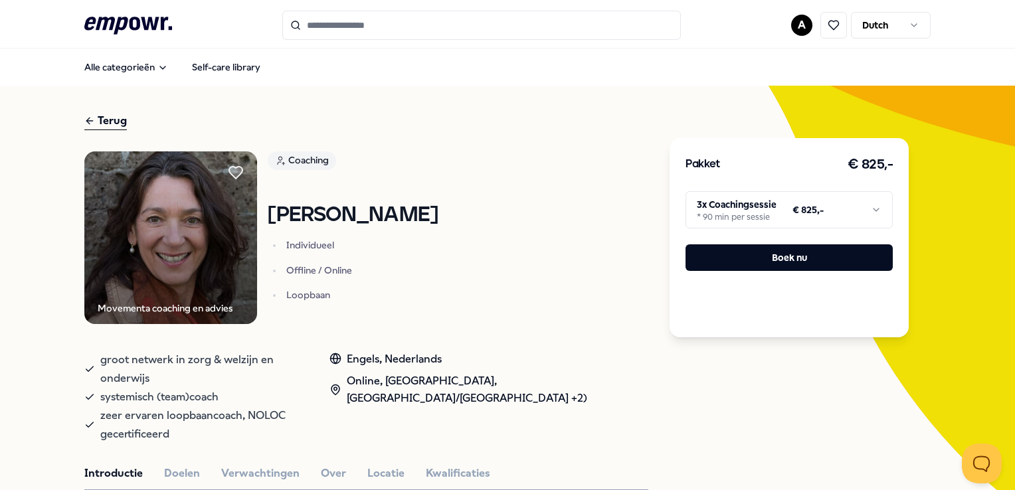
type input "*******"
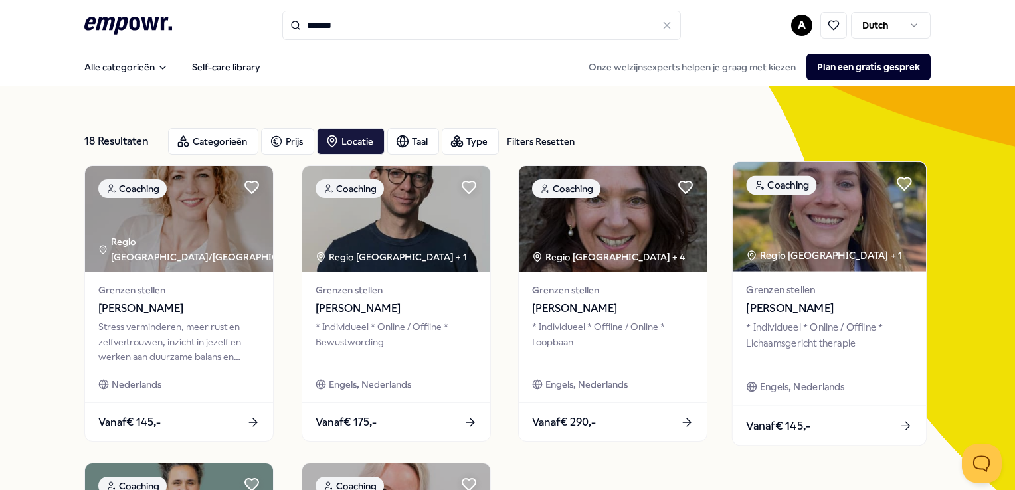
click at [779, 305] on span "[PERSON_NAME]" at bounding box center [830, 308] width 166 height 17
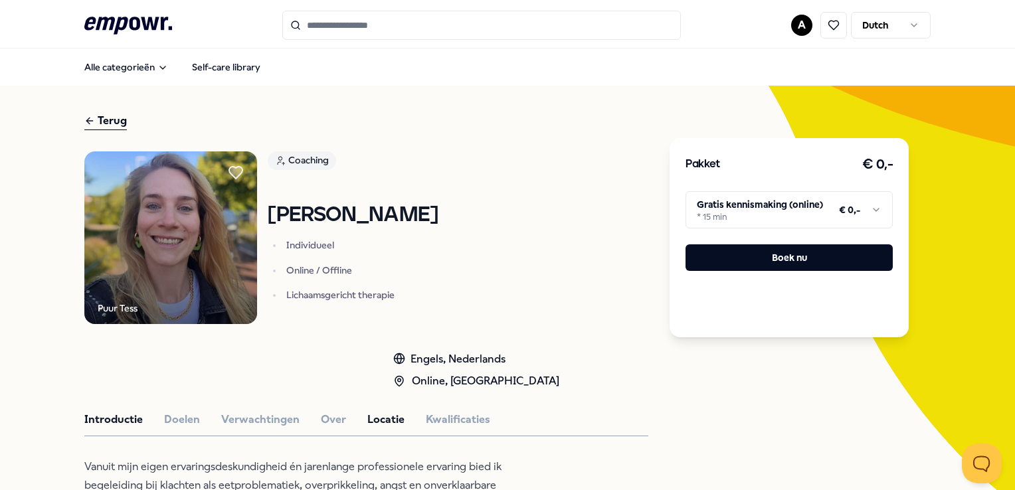
click at [387, 421] on button "Locatie" at bounding box center [385, 419] width 37 height 17
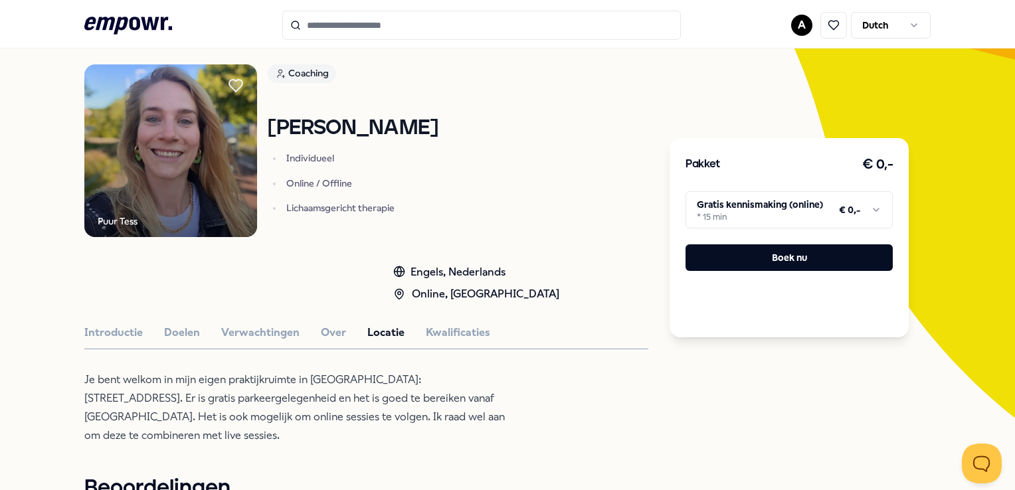
scroll to position [66, 0]
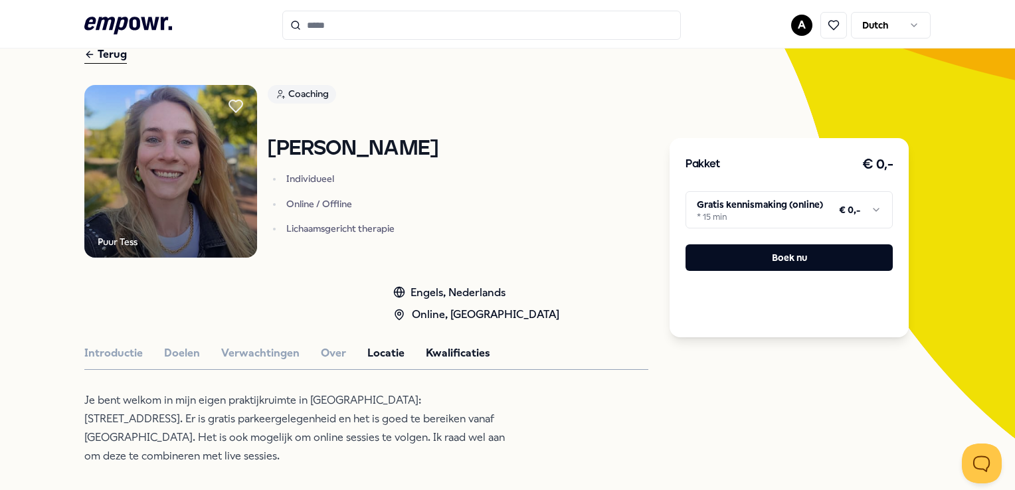
click at [437, 354] on button "Kwalificaties" at bounding box center [458, 353] width 64 height 17
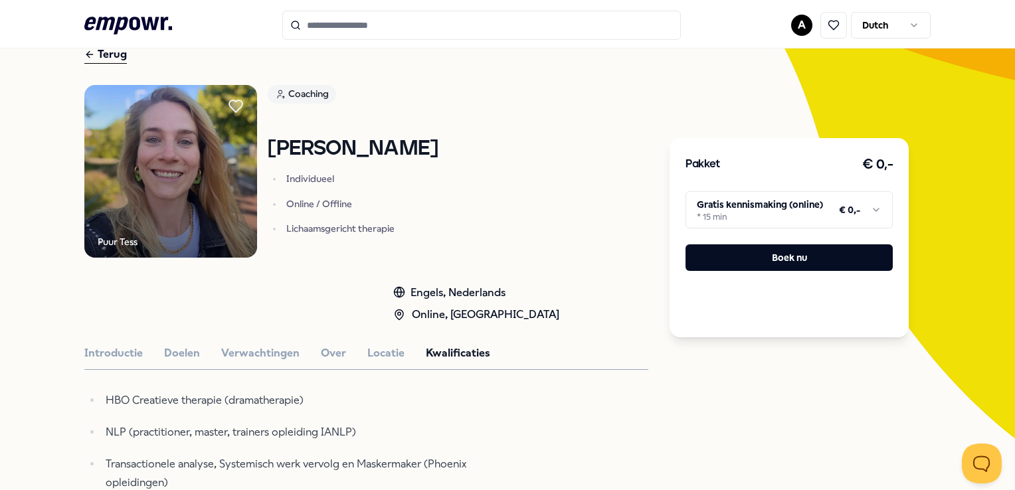
scroll to position [0, 0]
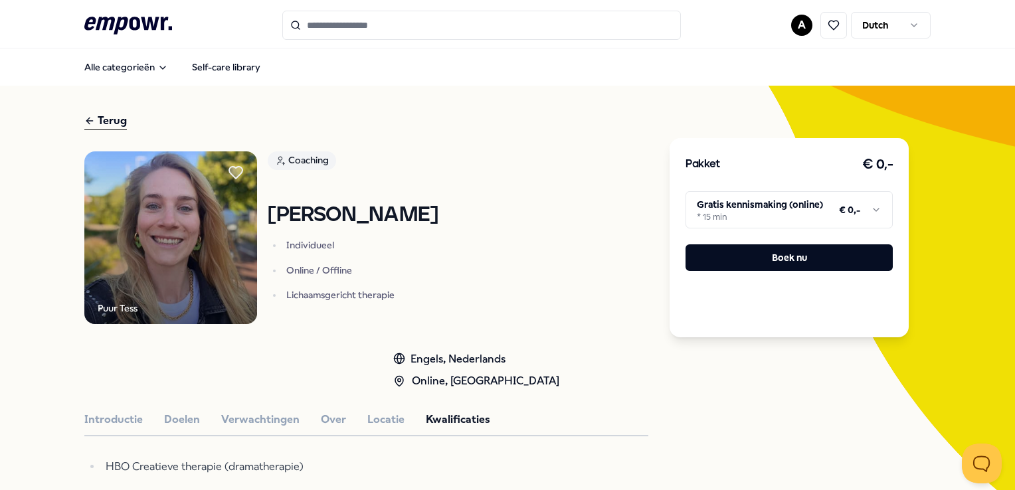
click at [869, 209] on html ".empowr-logo_svg__cls-1{fill:#03032f} A Dutch Alle categorieën Self-care librar…" at bounding box center [507, 245] width 1015 height 490
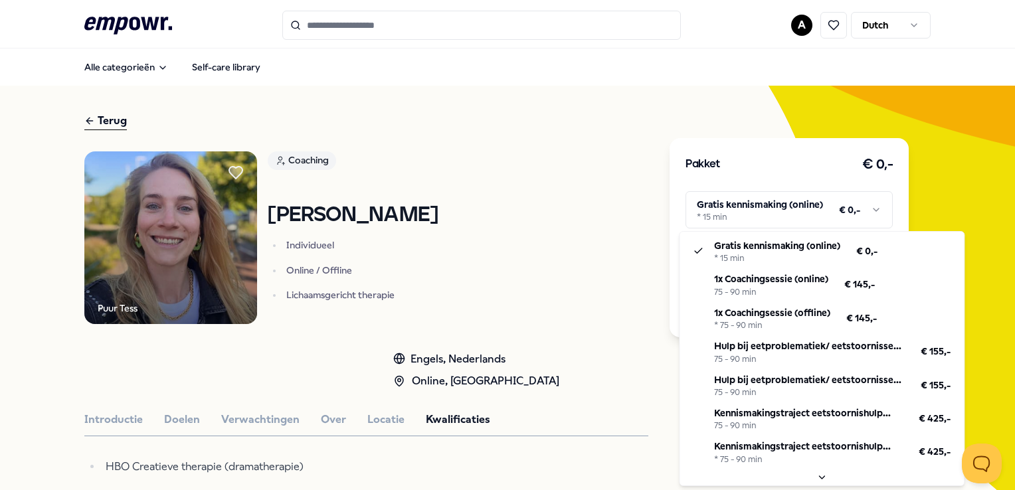
type input "*******"
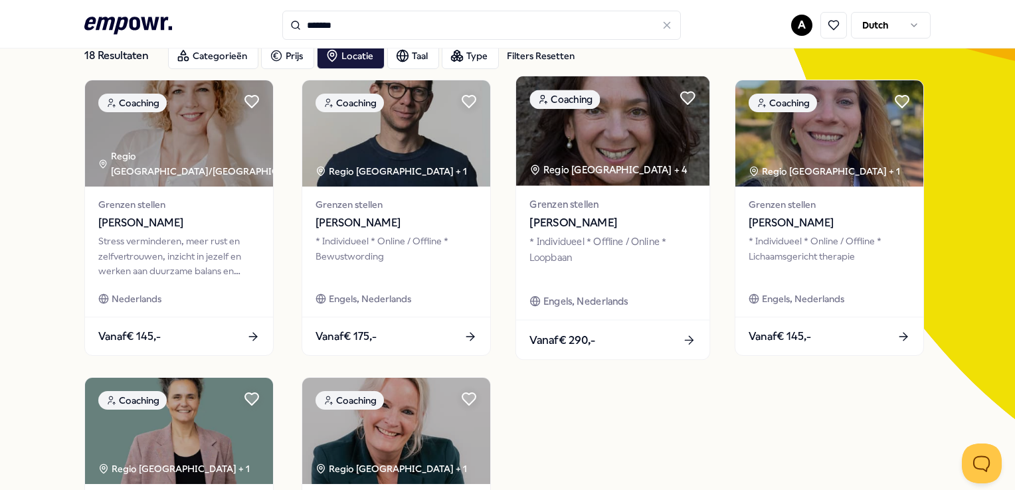
scroll to position [66, 0]
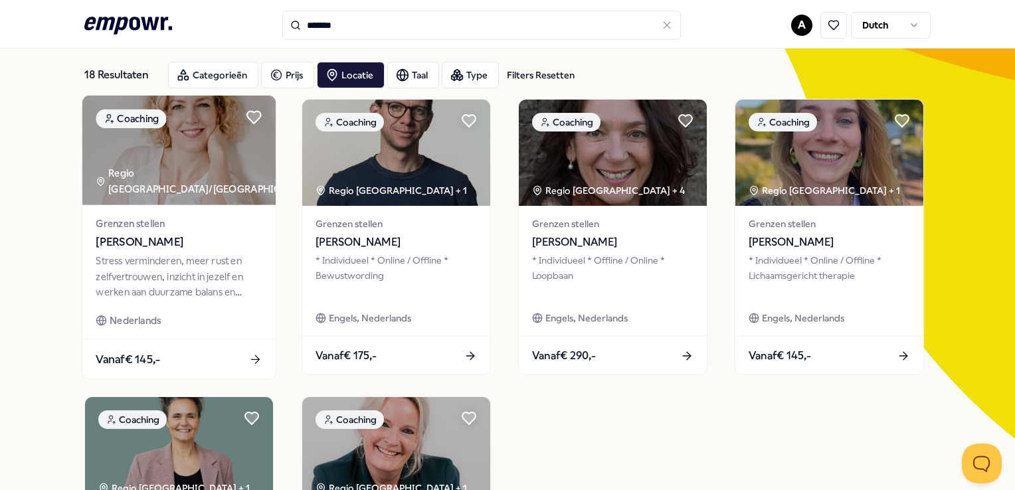
click at [185, 241] on span "[PERSON_NAME]" at bounding box center [179, 242] width 166 height 17
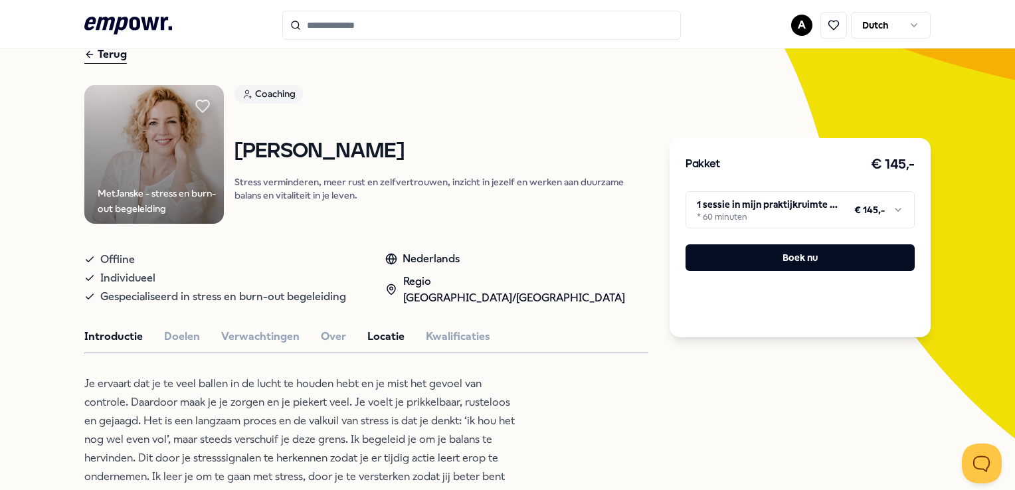
click at [375, 336] on button "Locatie" at bounding box center [385, 336] width 37 height 17
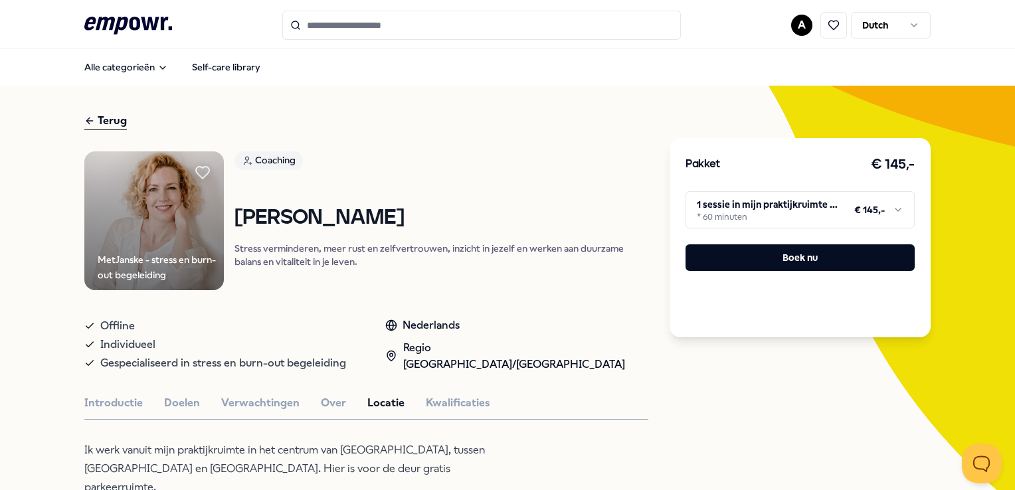
click at [890, 208] on html ".empowr-logo_svg__cls-1{fill:#03032f} A Dutch Alle categorieën Self-care librar…" at bounding box center [507, 245] width 1015 height 490
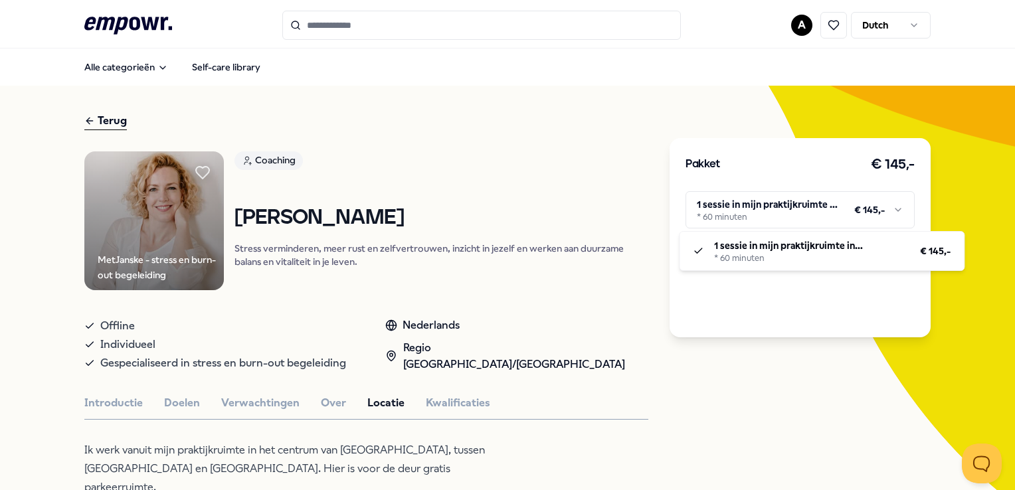
click at [890, 208] on html ".empowr-logo_svg__cls-1{fill:#03032f} A Dutch Alle categorieën Self-care librar…" at bounding box center [507, 245] width 1015 height 490
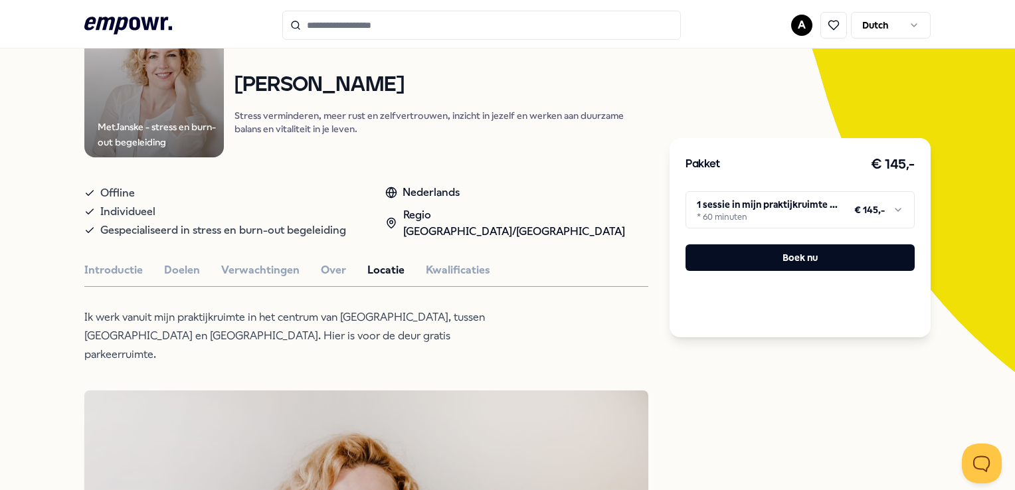
scroll to position [199, 0]
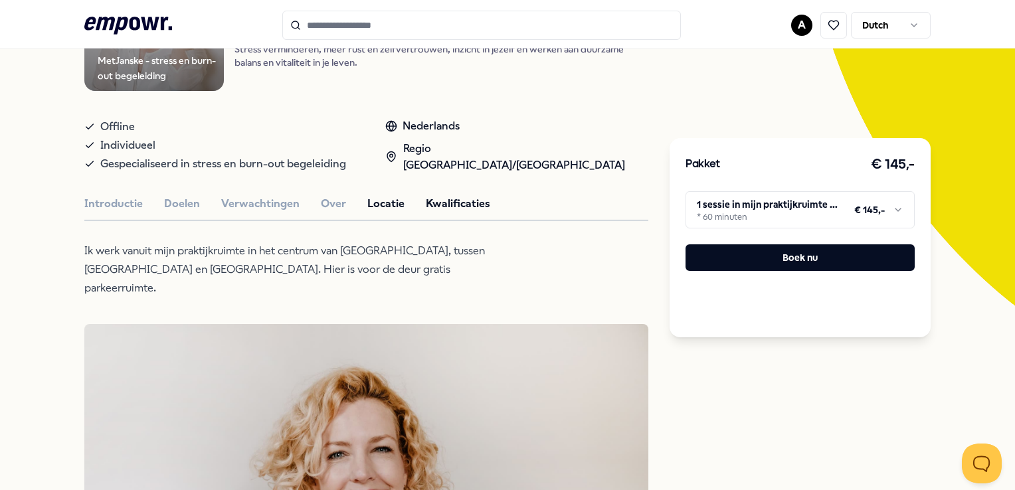
click at [470, 203] on button "Kwalificaties" at bounding box center [458, 203] width 64 height 17
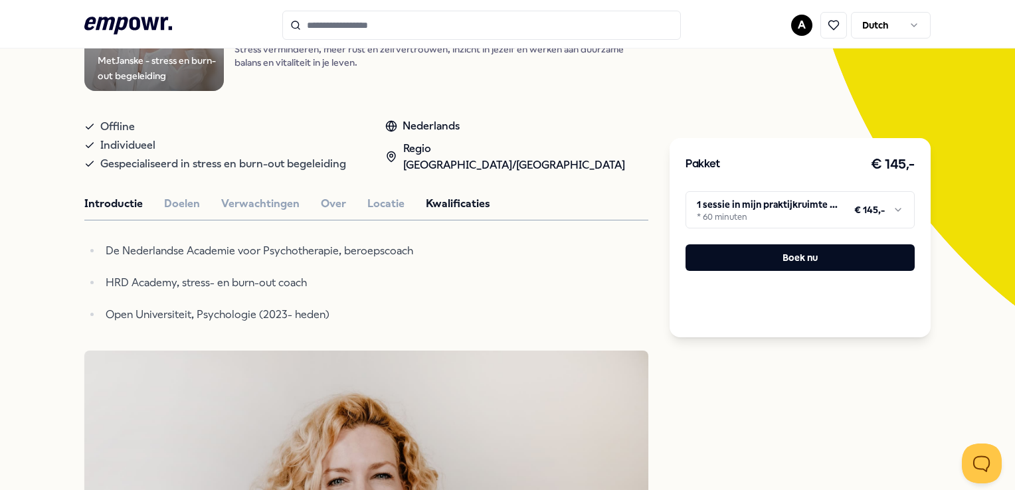
click at [138, 205] on button "Introductie" at bounding box center [113, 203] width 58 height 17
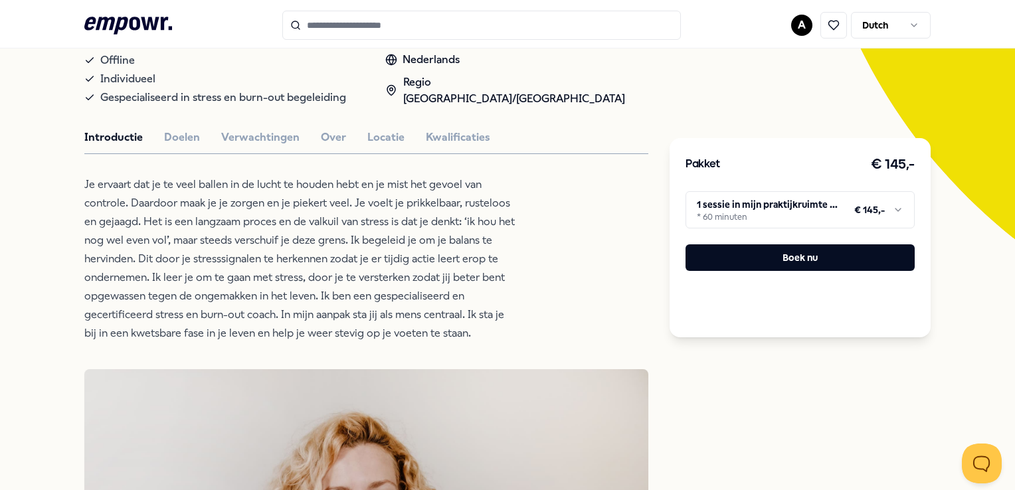
scroll to position [0, 0]
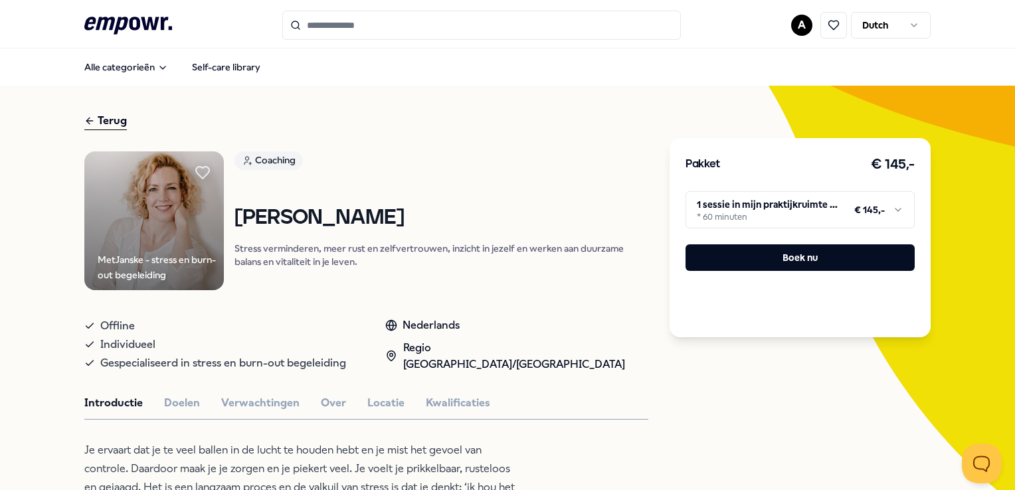
type input "*******"
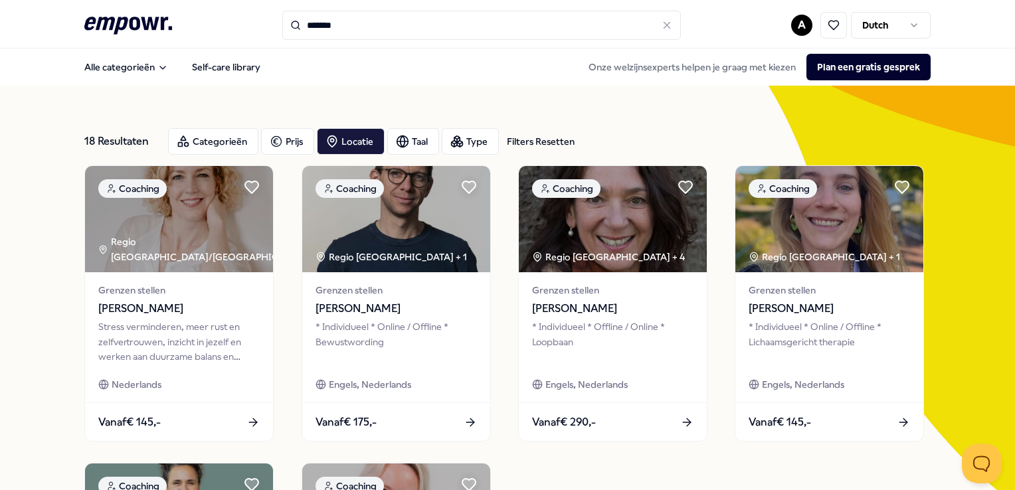
click at [549, 139] on div "Filters Resetten" at bounding box center [541, 141] width 68 height 15
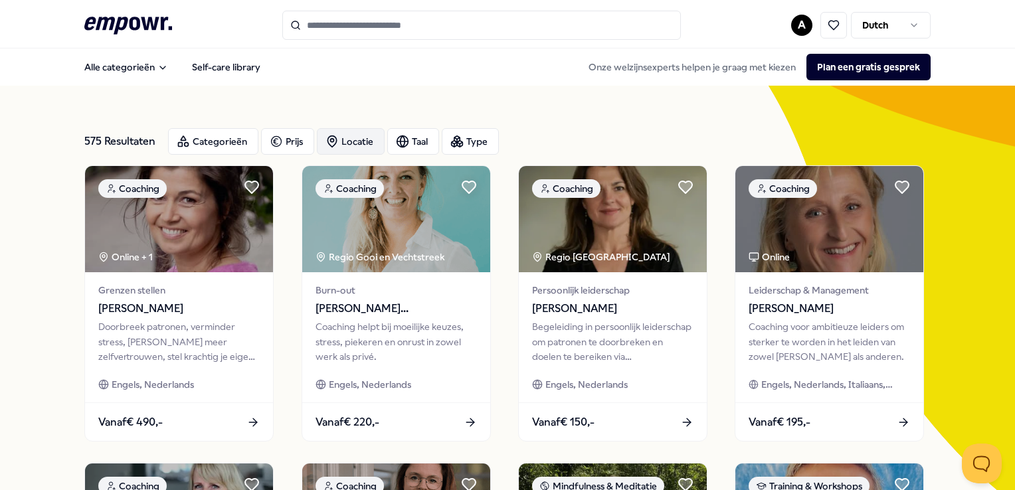
click at [361, 141] on div "Locatie" at bounding box center [351, 141] width 68 height 27
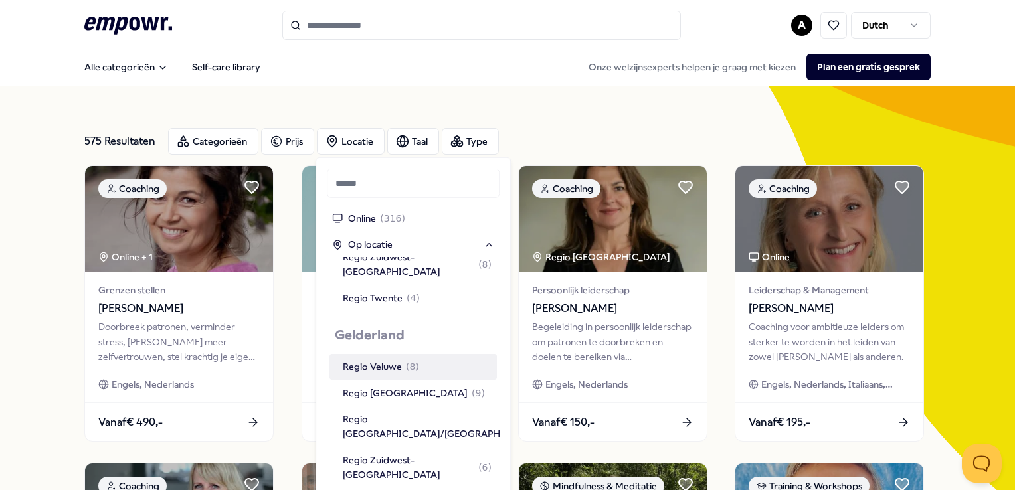
scroll to position [465, 0]
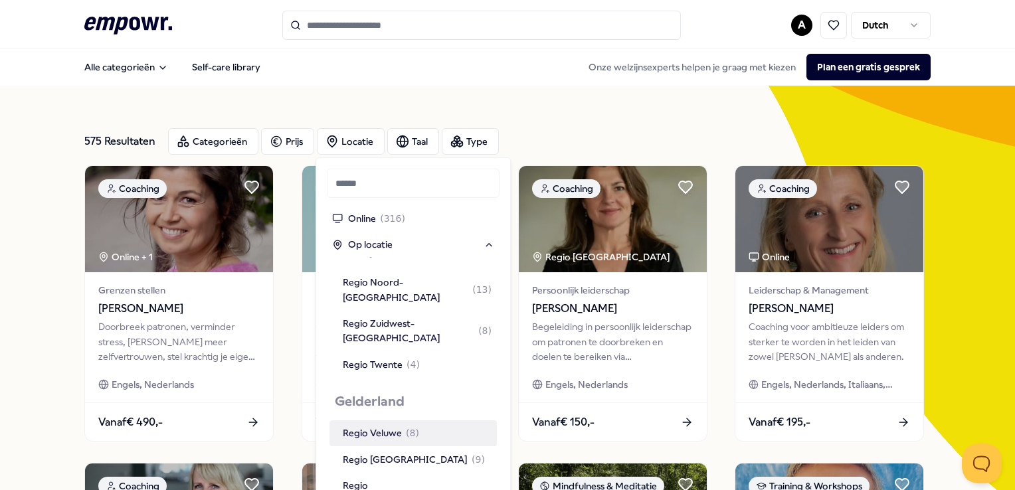
click at [379, 426] on div "Regio Veluwe ( 8 )" at bounding box center [381, 433] width 76 height 15
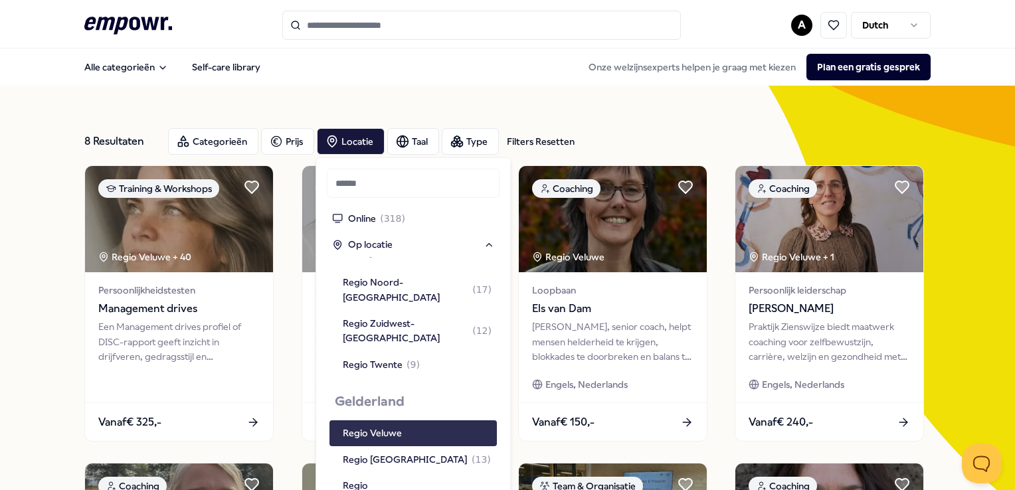
scroll to position [480, 0]
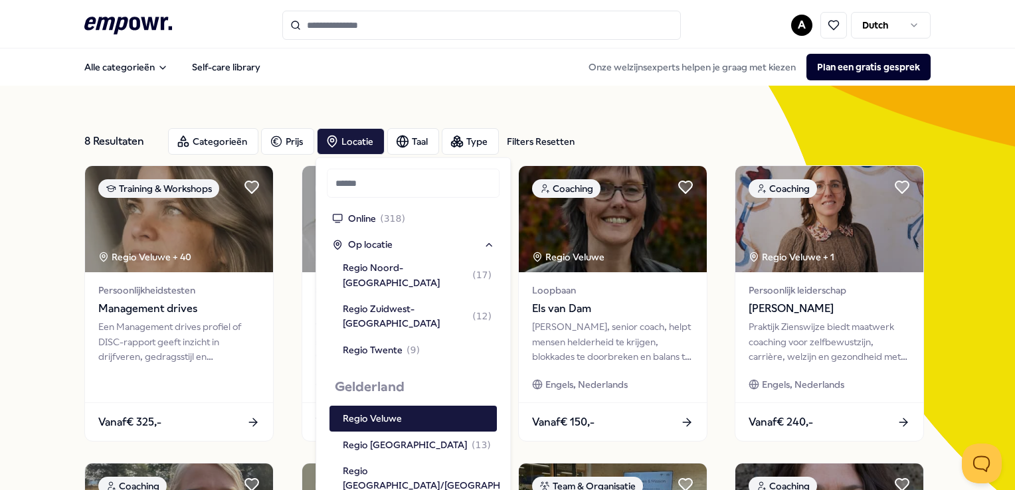
click at [54, 222] on div "8 Resultaten Filters Resetten Categorieën Prijs Locatie Taal Type Filters Reset…" at bounding box center [507, 456] width 1015 height 740
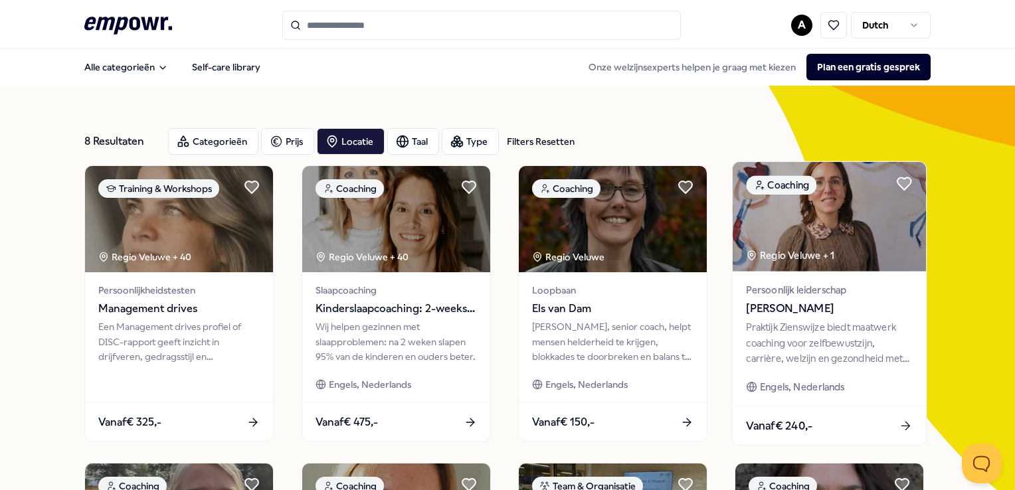
click at [831, 339] on div "Praktijk Zienswijze biedt maatwerk coaching voor zelfbewustzijn, carrière, welz…" at bounding box center [830, 343] width 166 height 46
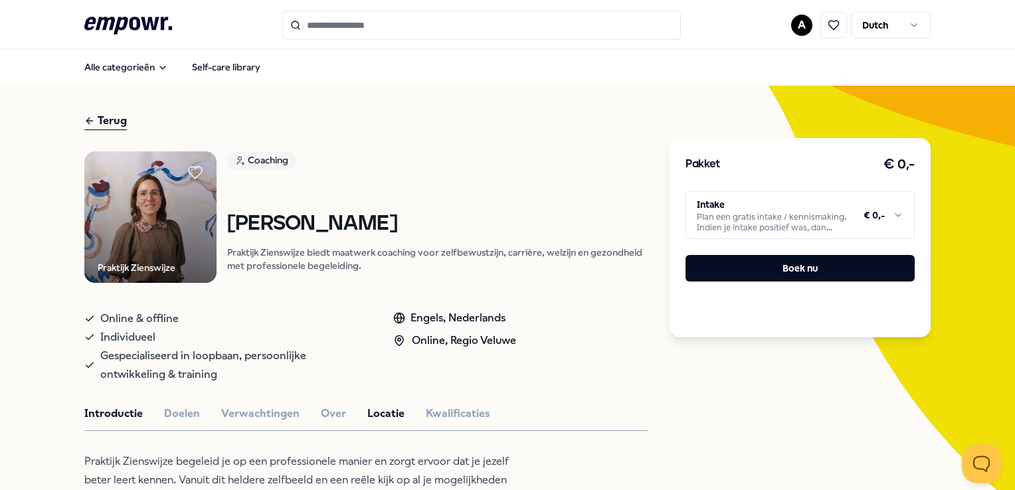
click at [383, 415] on button "Locatie" at bounding box center [385, 413] width 37 height 17
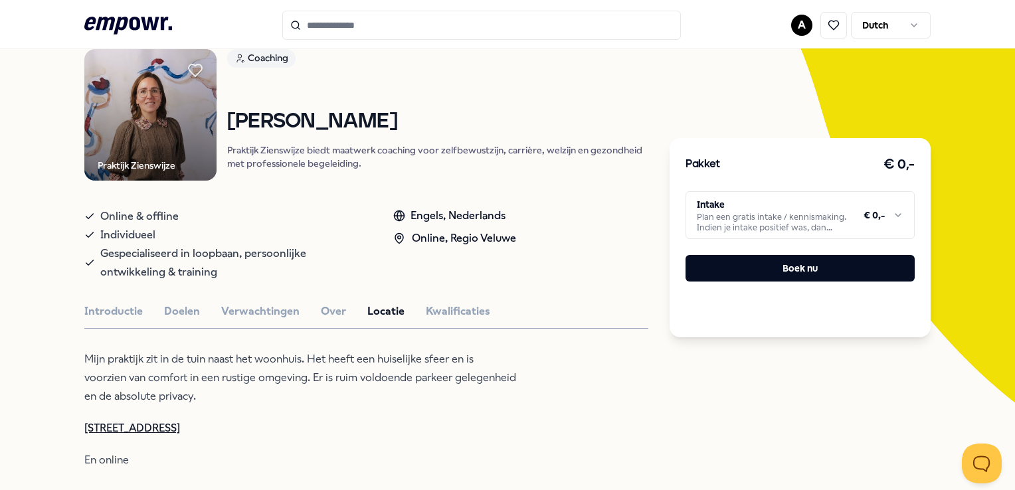
scroll to position [133, 0]
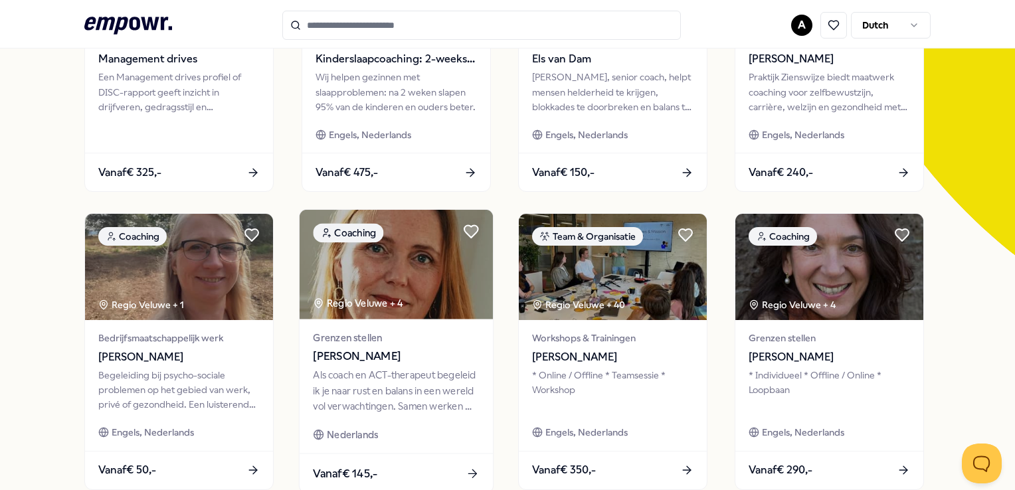
scroll to position [266, 0]
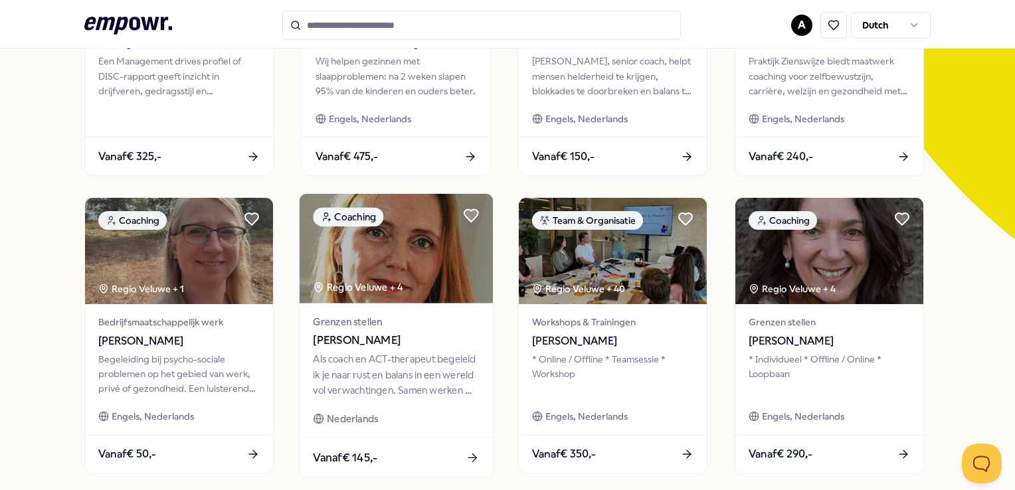
click at [389, 338] on span "[PERSON_NAME]" at bounding box center [396, 340] width 166 height 17
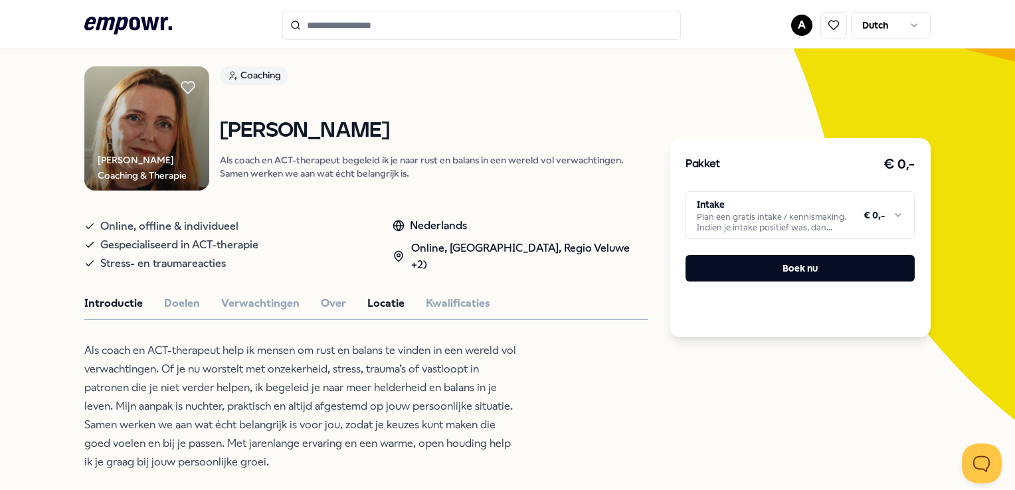
click at [383, 304] on button "Locatie" at bounding box center [385, 303] width 37 height 17
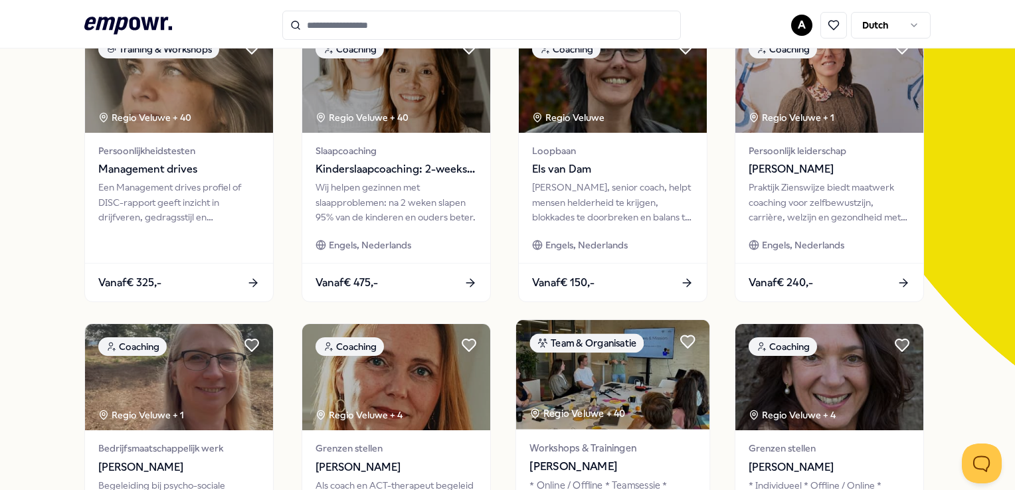
scroll to position [218, 0]
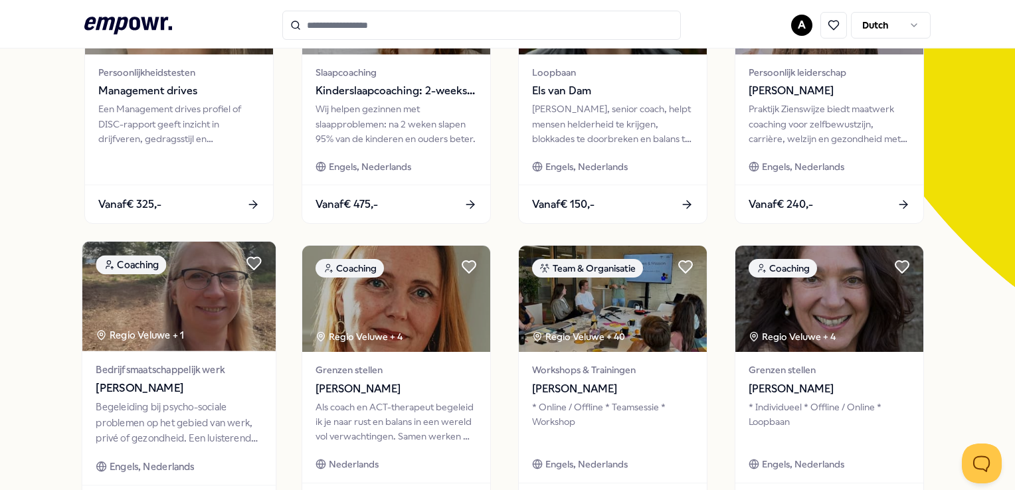
click at [152, 383] on span "[PERSON_NAME]" at bounding box center [179, 388] width 166 height 17
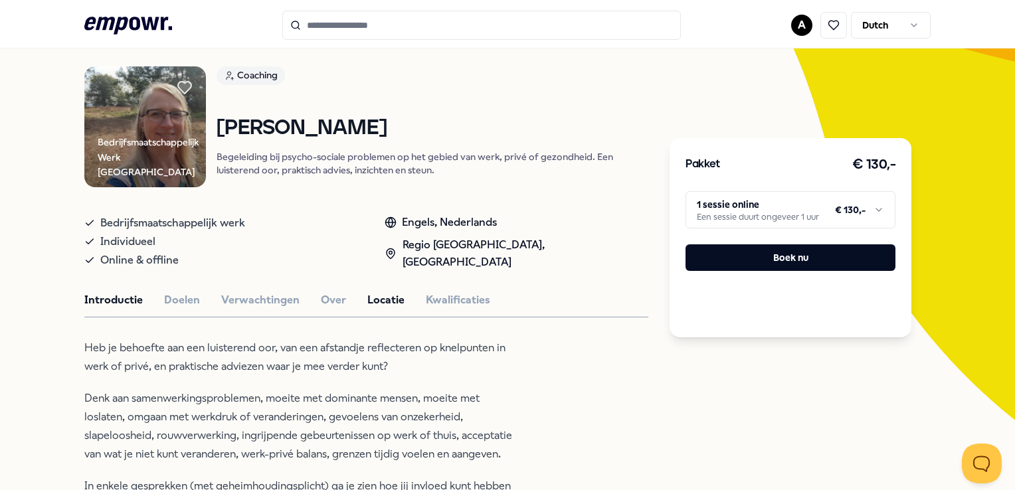
click at [379, 292] on button "Locatie" at bounding box center [385, 300] width 37 height 17
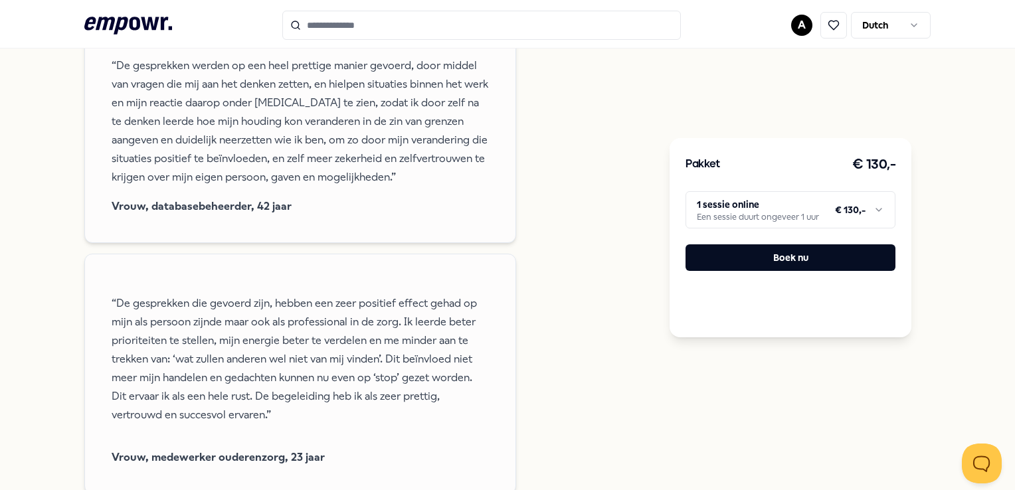
scroll to position [1082, 0]
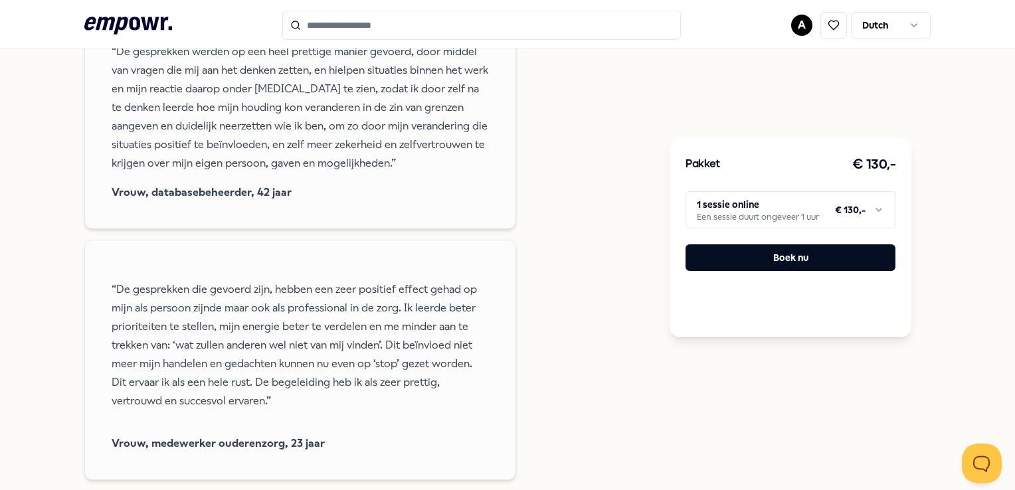
click at [871, 213] on html ".empowr-logo_svg__cls-1{fill:#03032f} A Dutch Alle categorieën Self-care librar…" at bounding box center [507, 245] width 1015 height 490
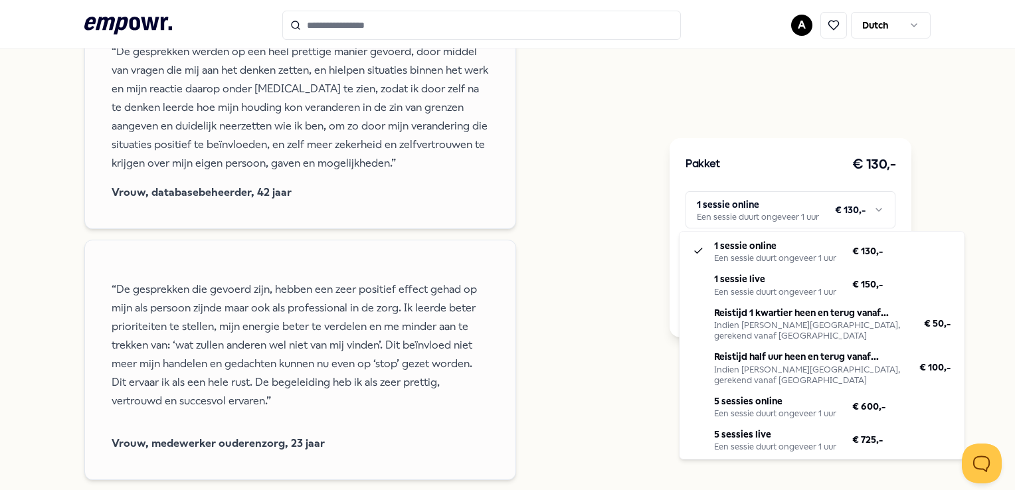
click at [545, 164] on html ".empowr-logo_svg__cls-1{fill:#03032f} A Dutch Alle categorieën Self-care librar…" at bounding box center [507, 245] width 1015 height 490
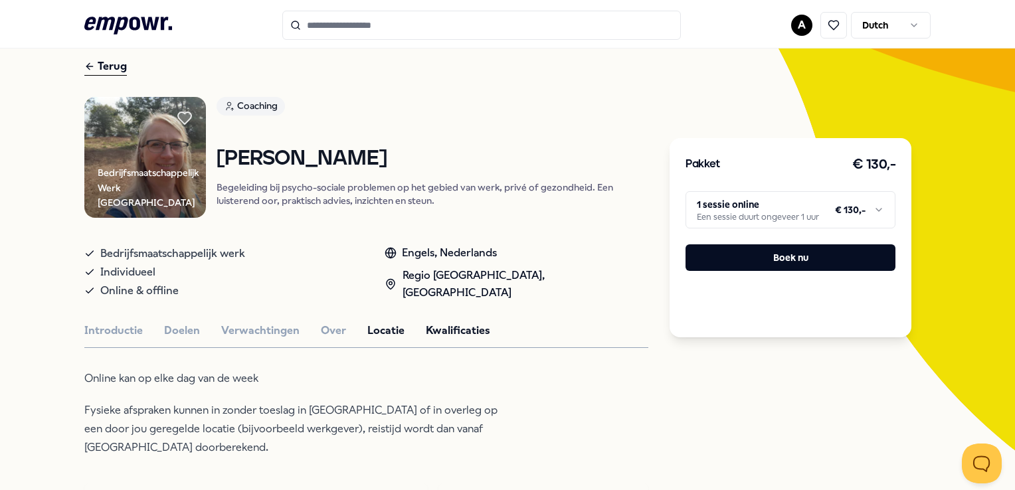
scroll to position [133, 0]
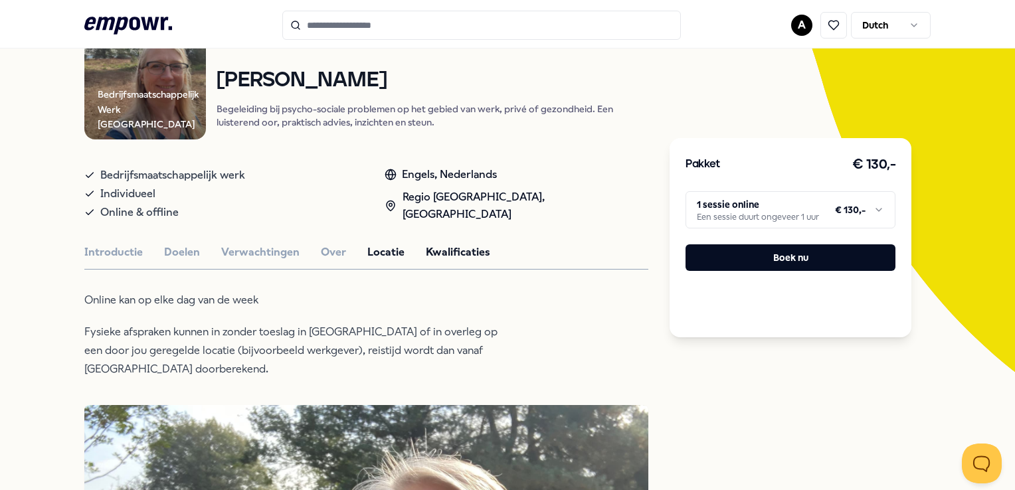
click at [444, 246] on button "Kwalificaties" at bounding box center [458, 252] width 64 height 17
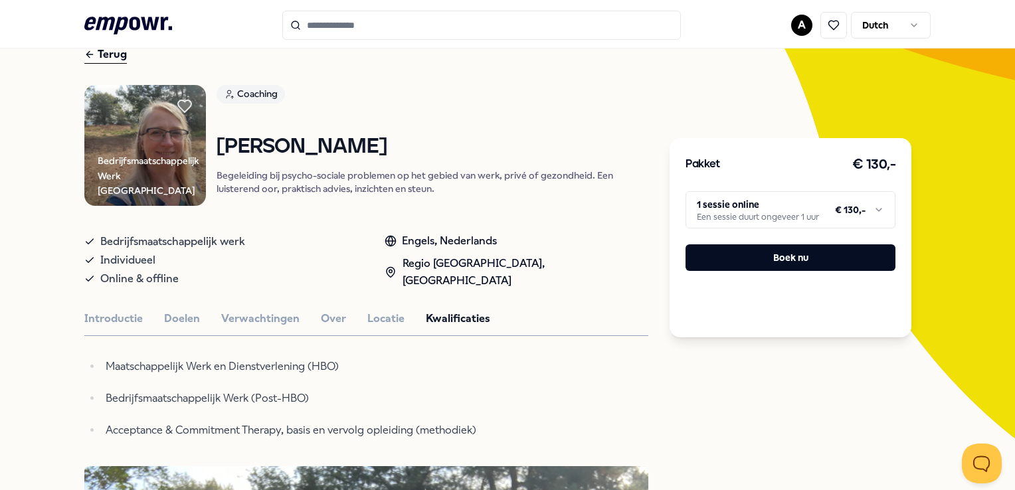
scroll to position [0, 0]
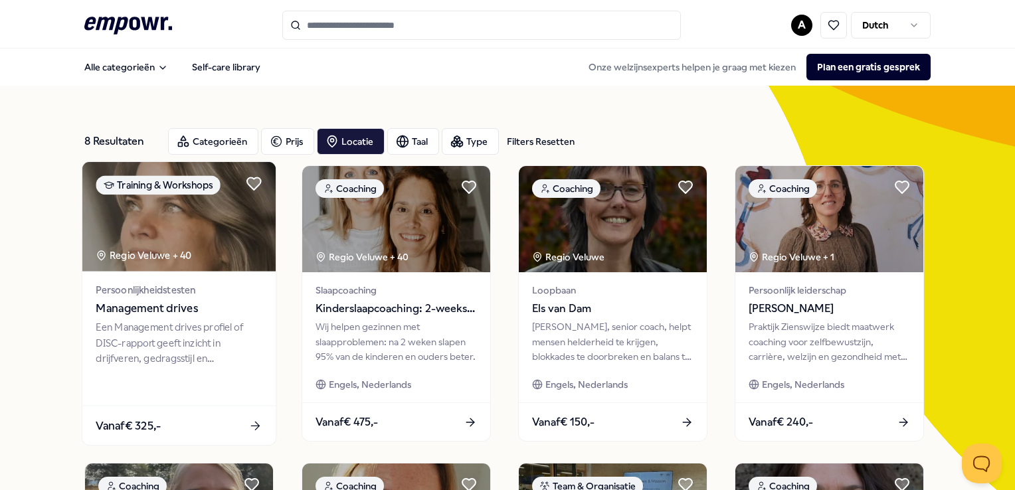
click at [173, 303] on span "Management drives" at bounding box center [179, 308] width 166 height 17
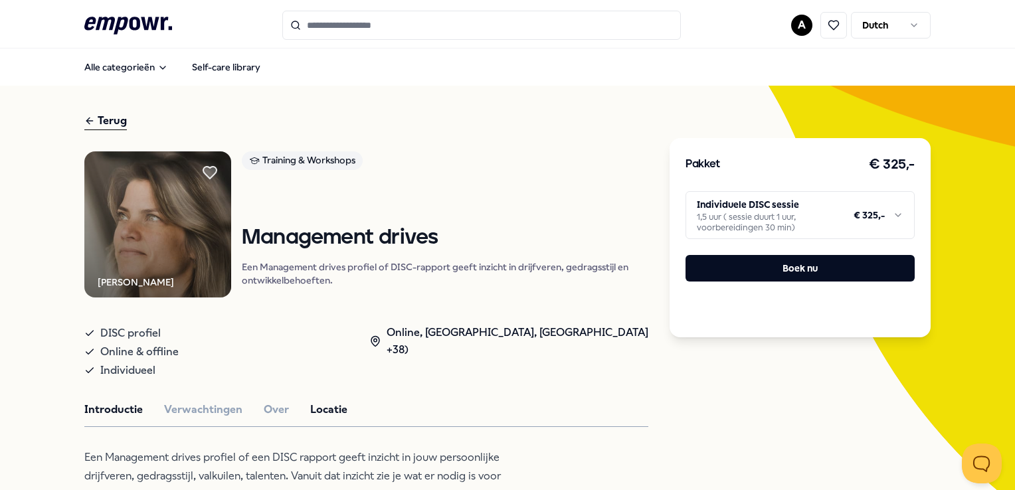
click at [326, 404] on button "Locatie" at bounding box center [328, 409] width 37 height 17
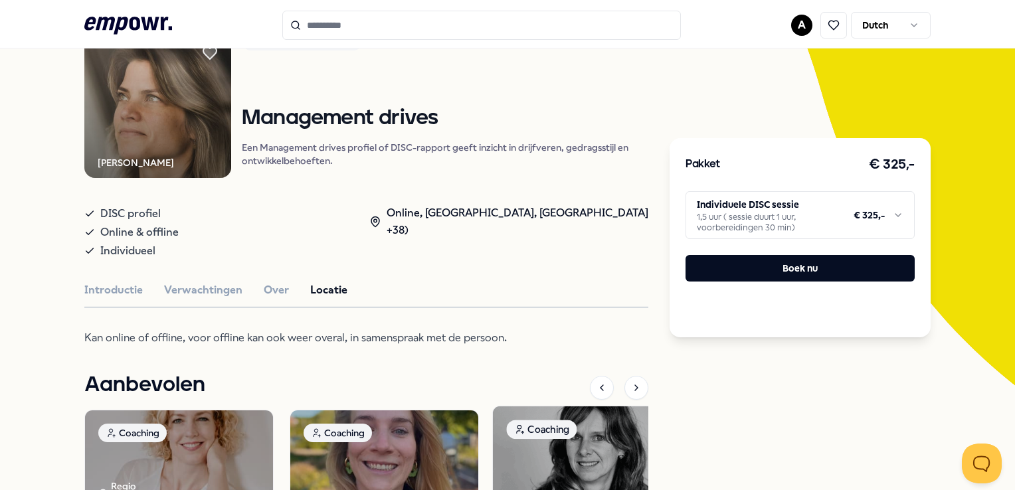
scroll to position [133, 0]
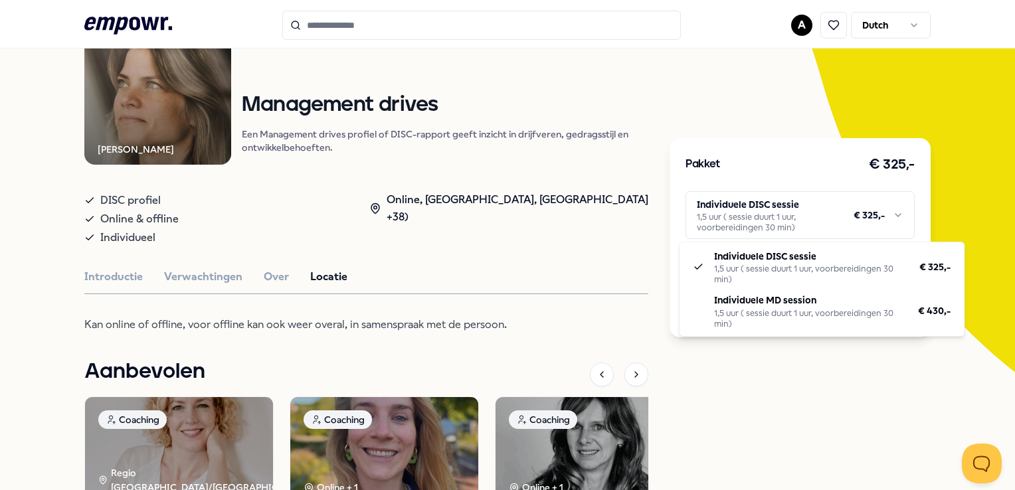
click at [890, 216] on html ".empowr-logo_svg__cls-1{fill:#03032f} A Dutch Alle categorieën Self-care librar…" at bounding box center [507, 245] width 1015 height 490
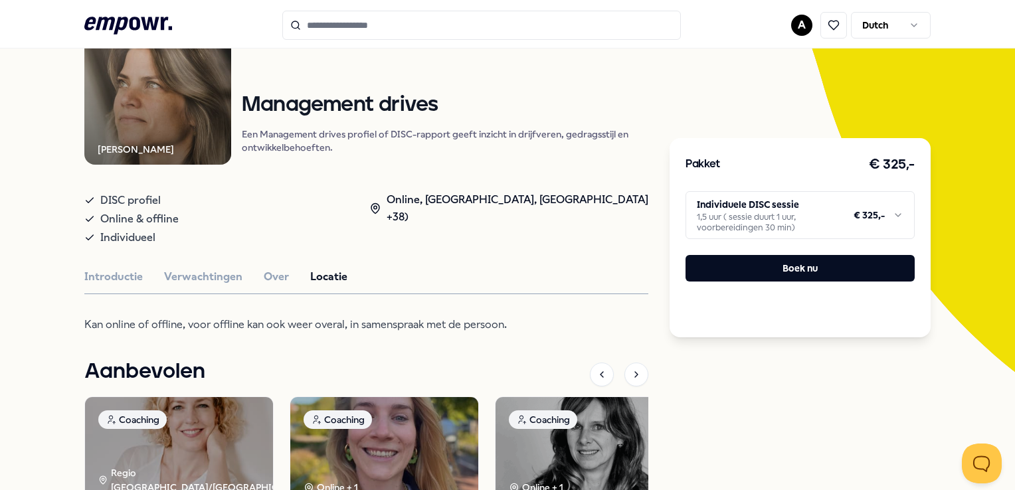
click at [890, 213] on html ".empowr-logo_svg__cls-1{fill:#03032f} A Dutch Alle categorieën Self-care librar…" at bounding box center [507, 245] width 1015 height 490
click at [195, 276] on button "Verwachtingen" at bounding box center [203, 276] width 78 height 17
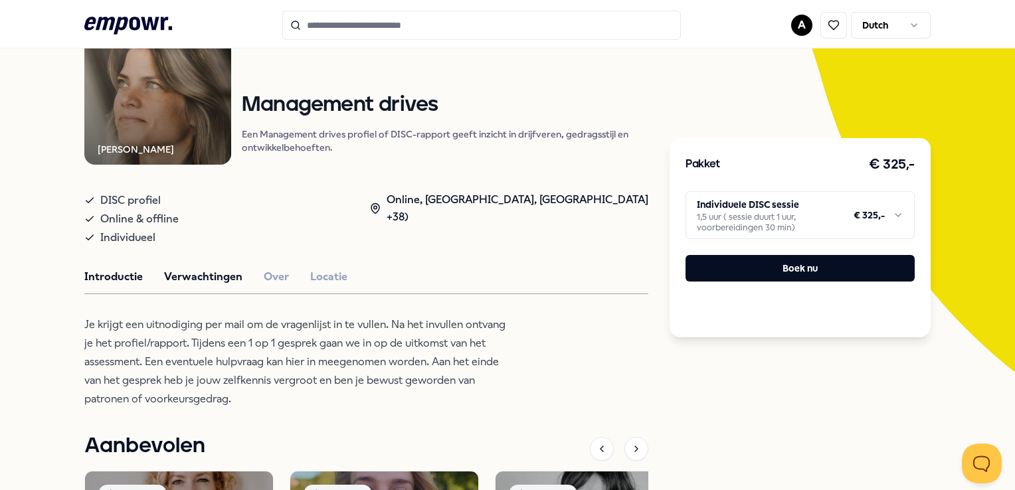
click at [110, 273] on button "Introductie" at bounding box center [113, 276] width 58 height 17
click at [280, 275] on button "Over" at bounding box center [276, 276] width 25 height 17
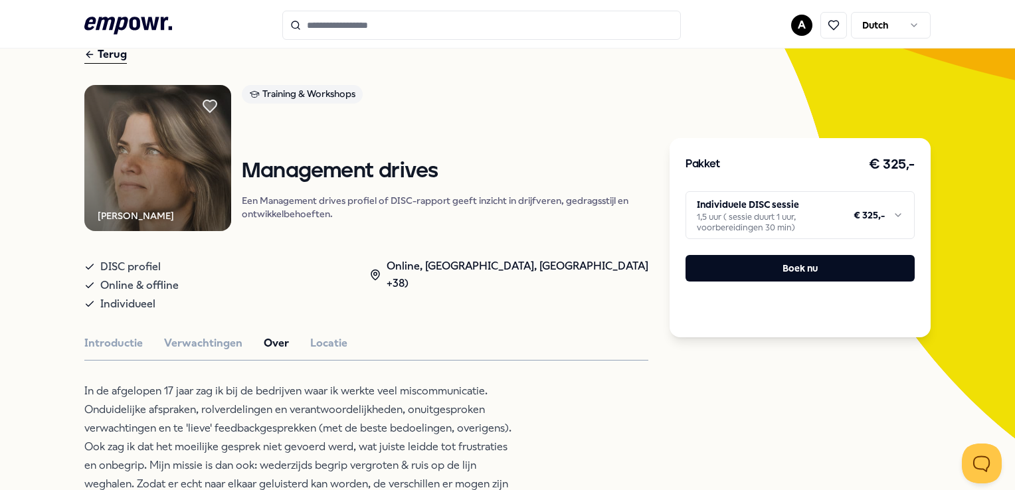
scroll to position [0, 0]
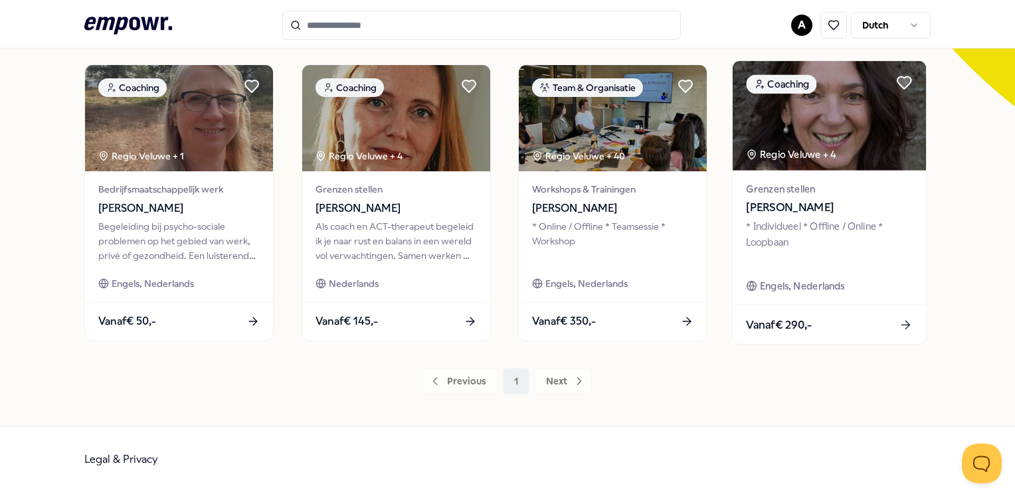
scroll to position [332, 0]
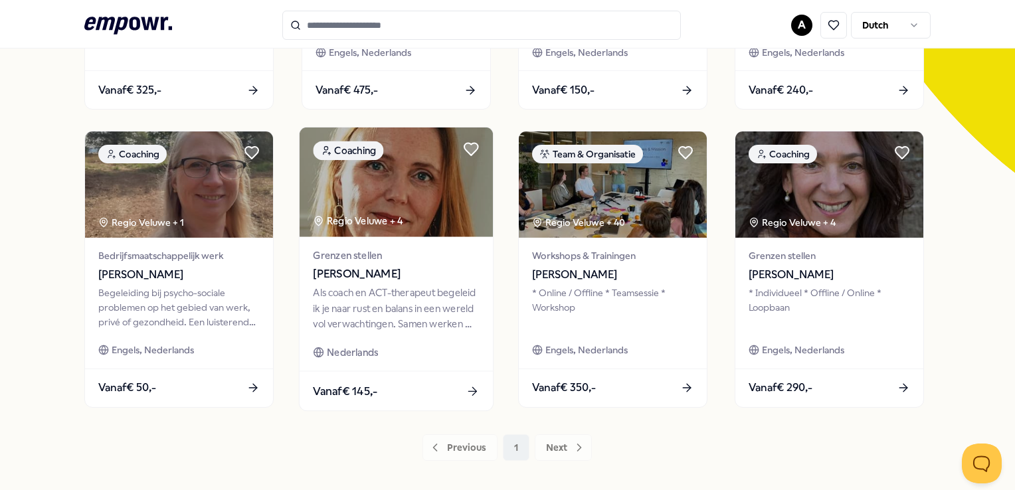
click at [368, 272] on span "[PERSON_NAME]" at bounding box center [396, 274] width 166 height 17
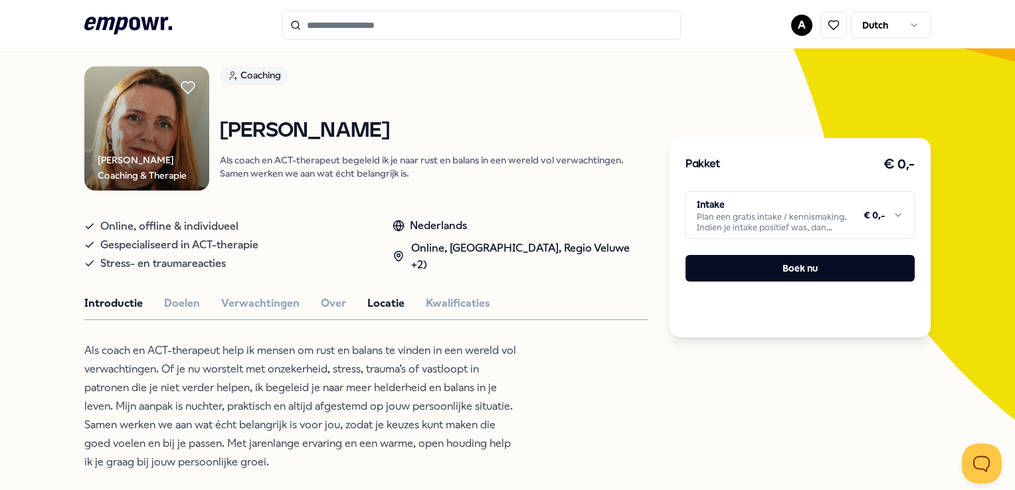
click at [391, 299] on button "Locatie" at bounding box center [385, 303] width 37 height 17
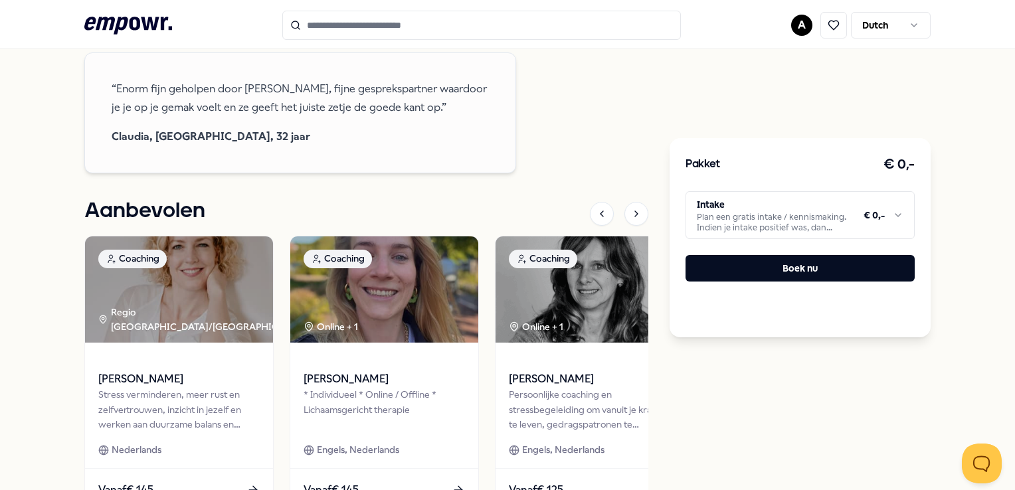
scroll to position [1481, 0]
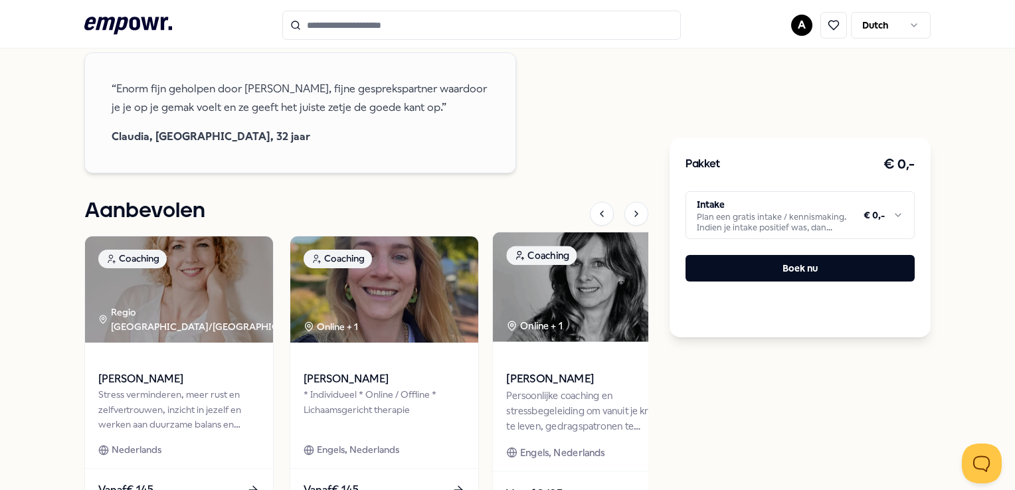
click at [564, 371] on span "[PERSON_NAME]" at bounding box center [590, 379] width 166 height 17
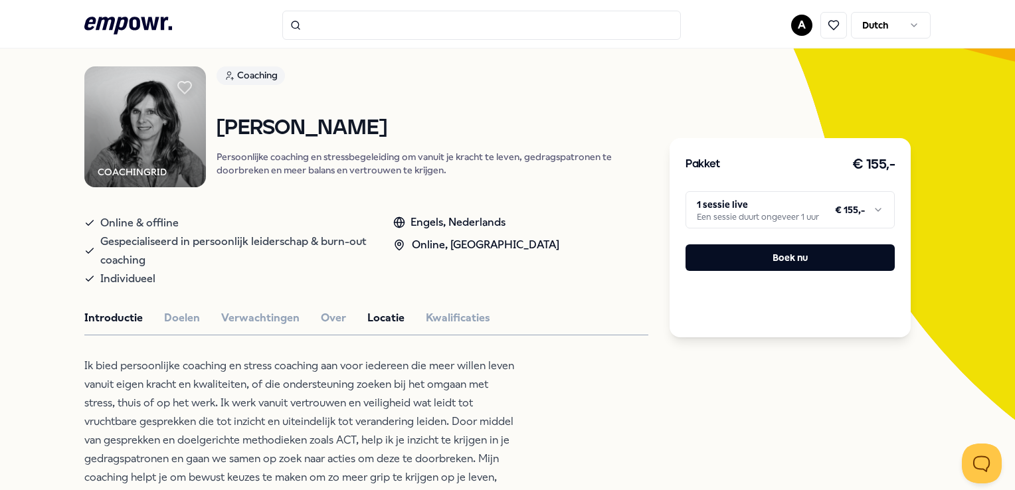
click at [377, 313] on button "Locatie" at bounding box center [385, 318] width 37 height 17
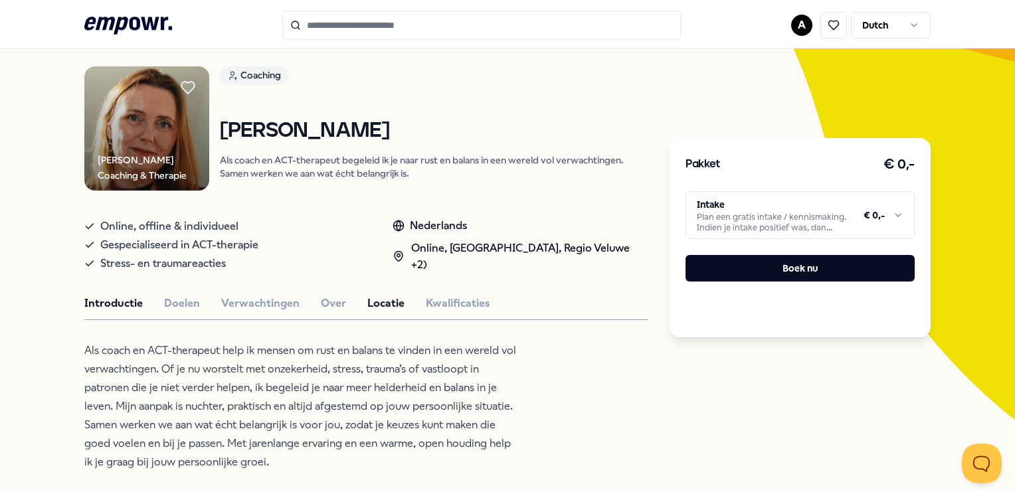
click at [389, 302] on button "Locatie" at bounding box center [385, 303] width 37 height 17
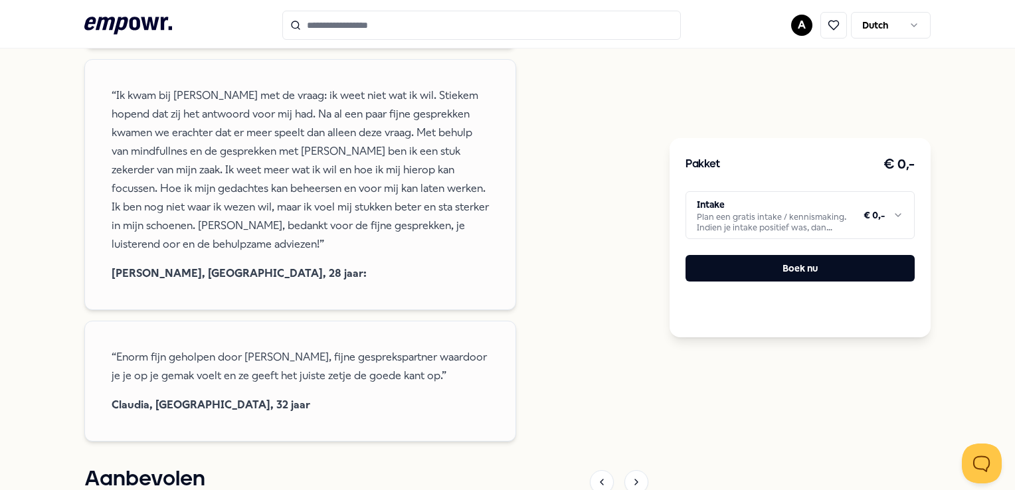
scroll to position [1414, 0]
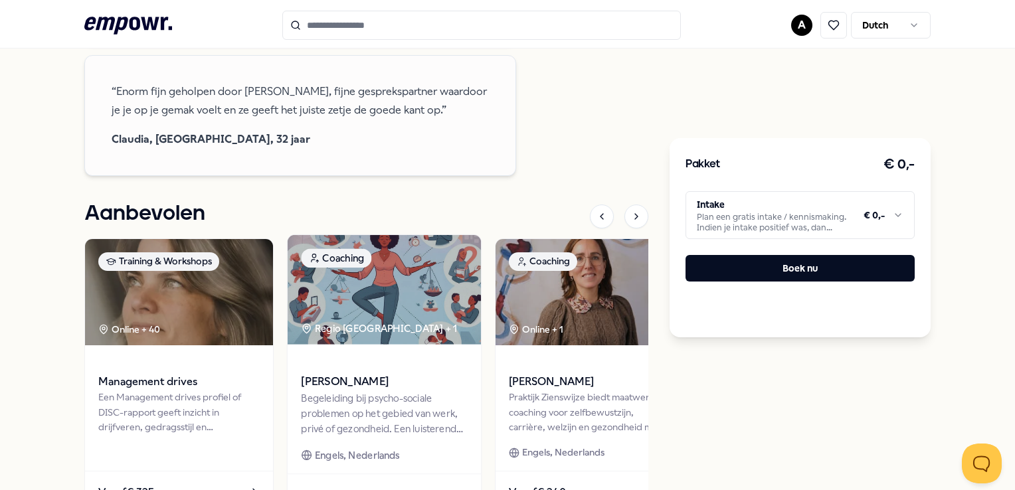
click at [357, 241] on img at bounding box center [384, 290] width 193 height 110
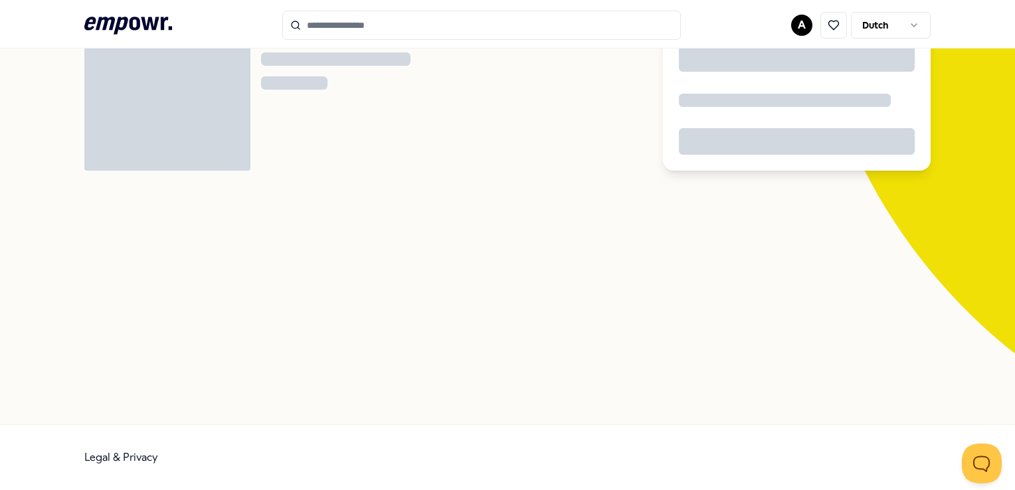
scroll to position [85, 0]
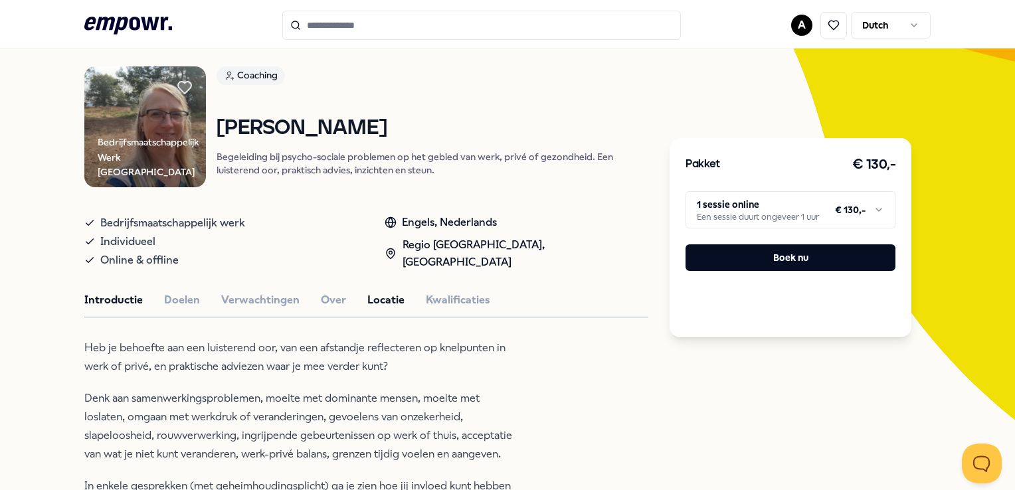
click at [383, 297] on button "Locatie" at bounding box center [385, 300] width 37 height 17
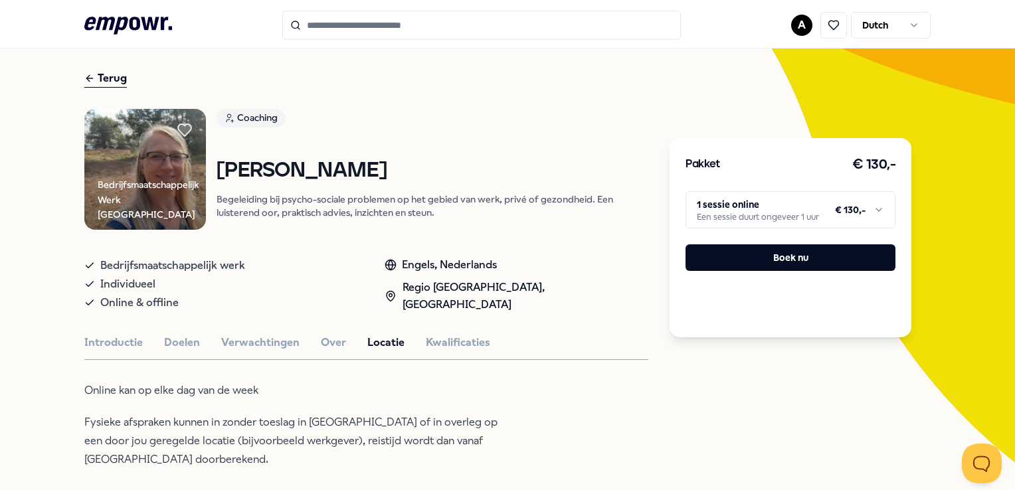
scroll to position [19, 0]
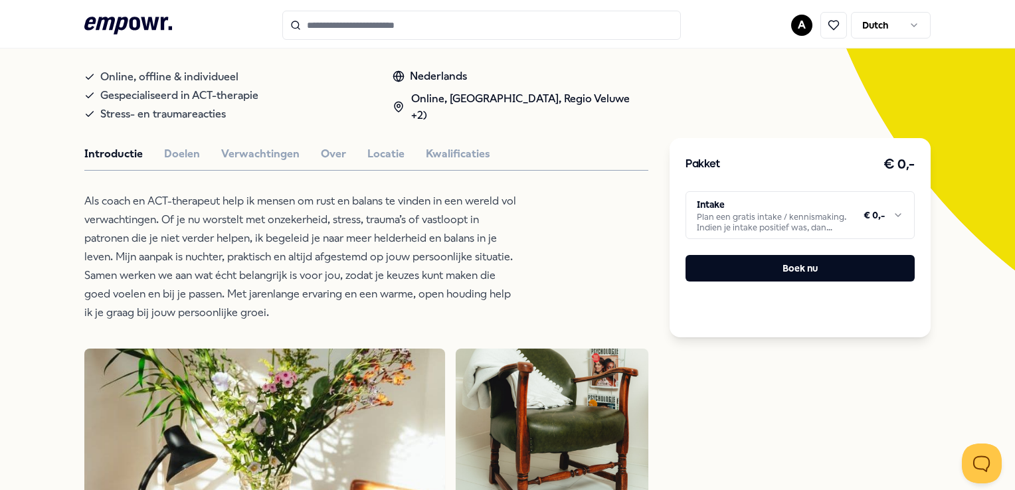
scroll to position [90, 0]
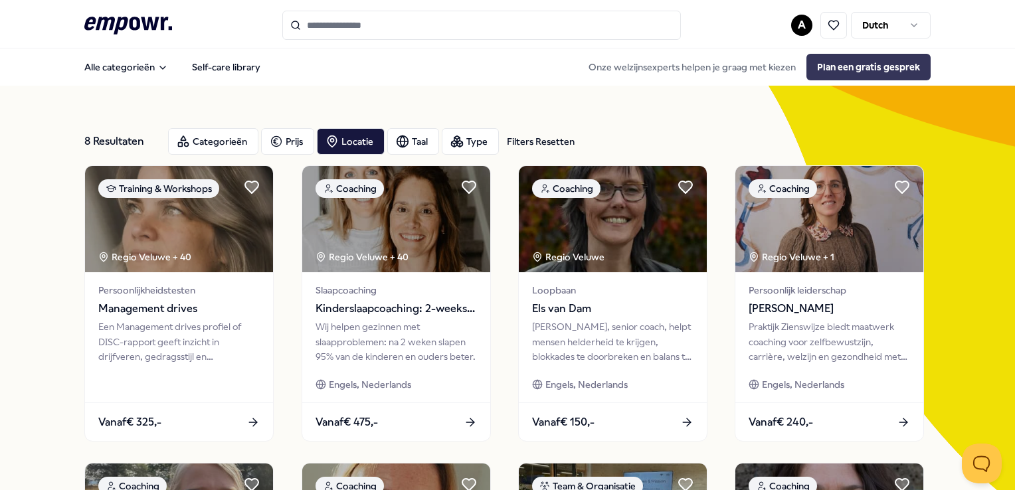
click at [854, 65] on button "Plan een gratis gesprek" at bounding box center [869, 67] width 124 height 27
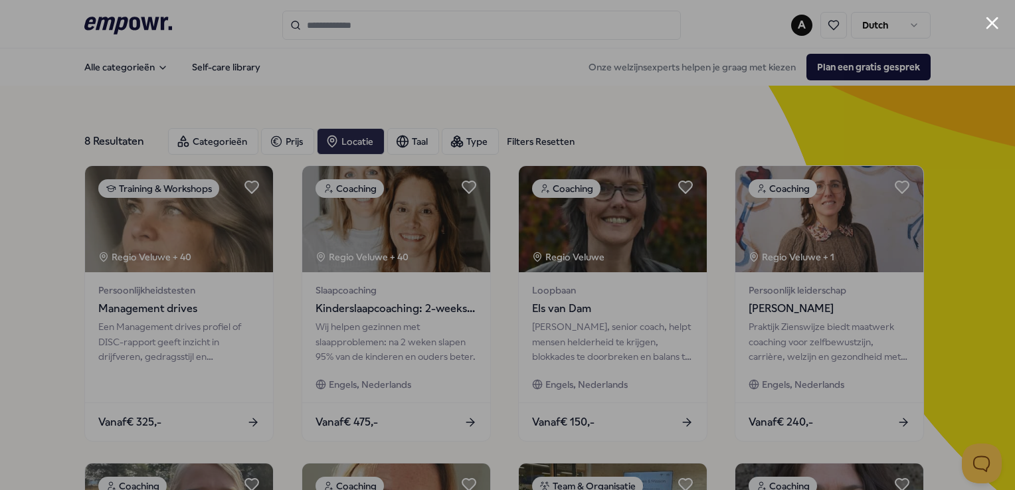
click at [918, 150] on div at bounding box center [507, 245] width 1015 height 490
